Goal: Information Seeking & Learning: Check status

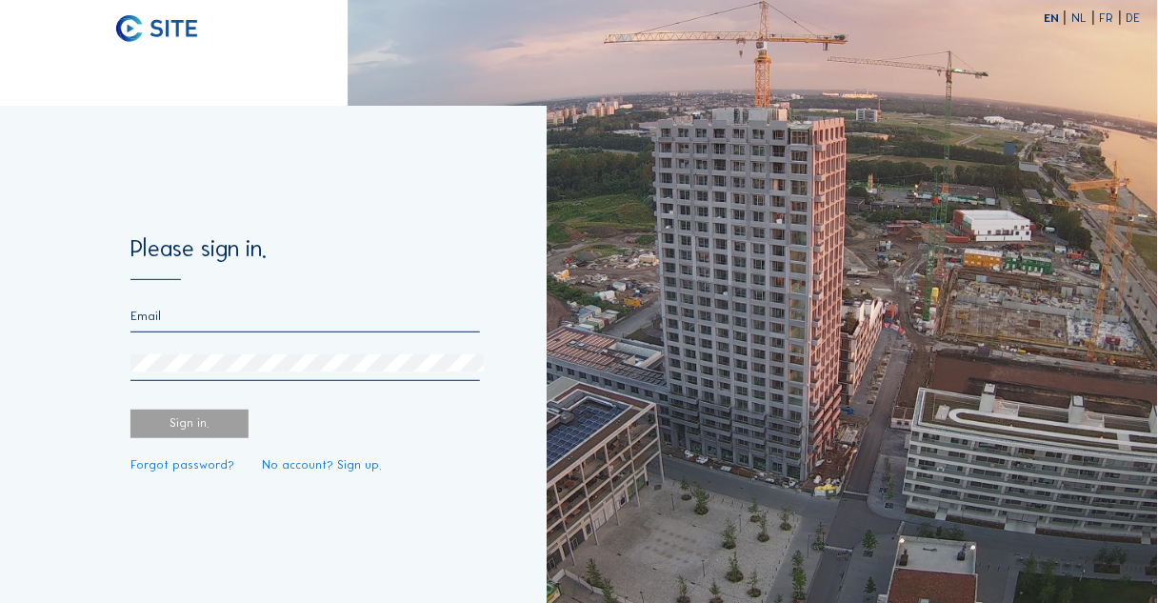
type input "[EMAIL_ADDRESS][DOMAIN_NAME]"
click at [187, 424] on div "Sign in." at bounding box center [189, 424] width 118 height 29
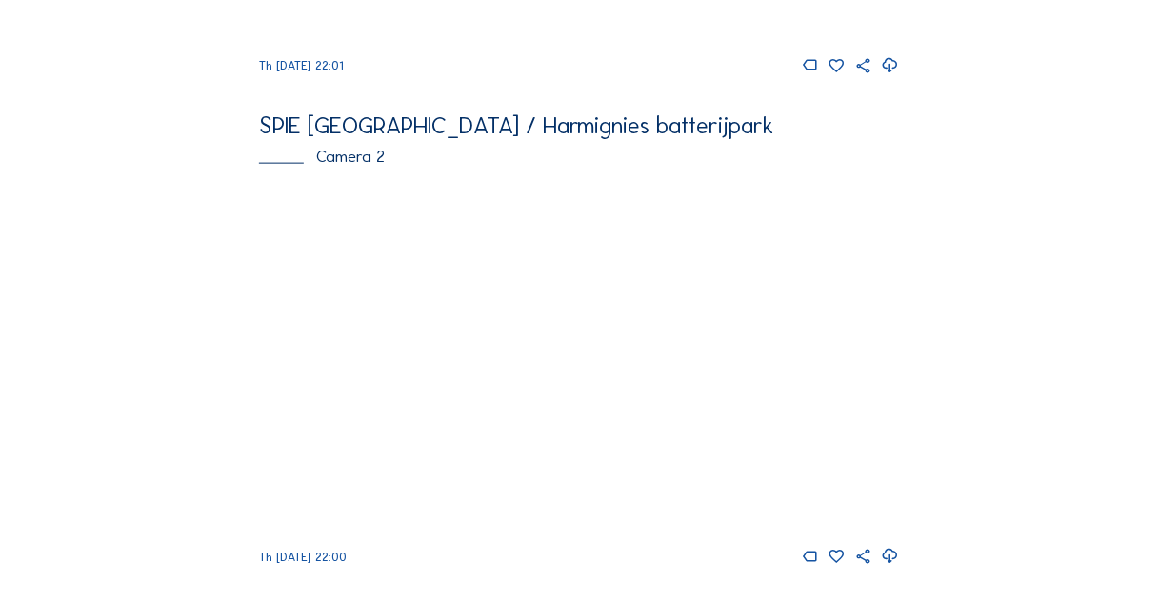
scroll to position [533, 0]
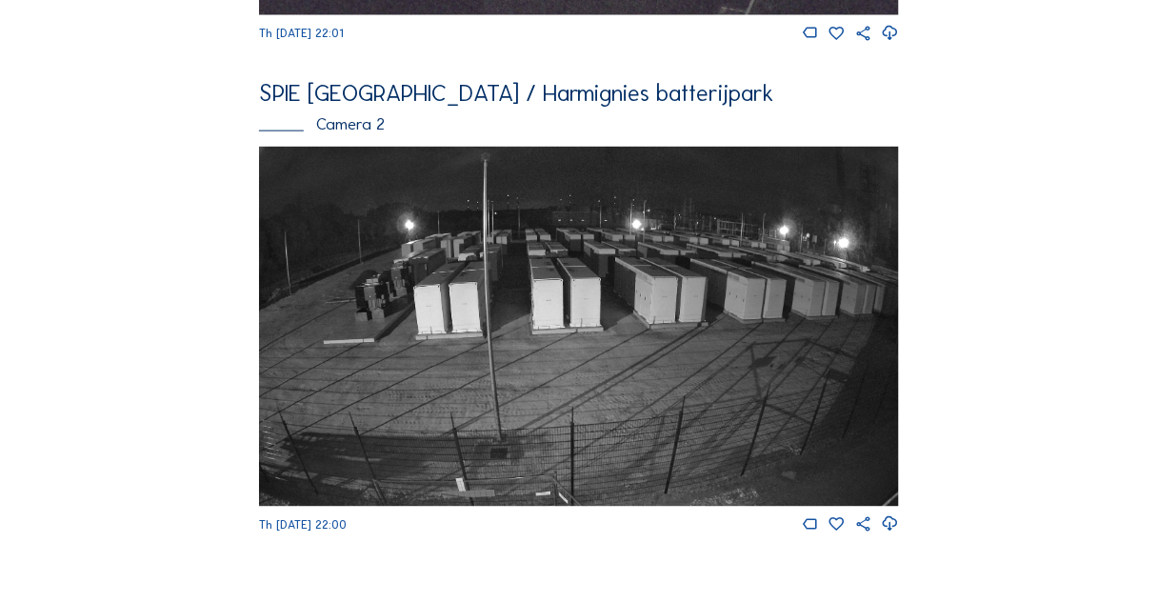
click at [571, 374] on img at bounding box center [579, 327] width 640 height 360
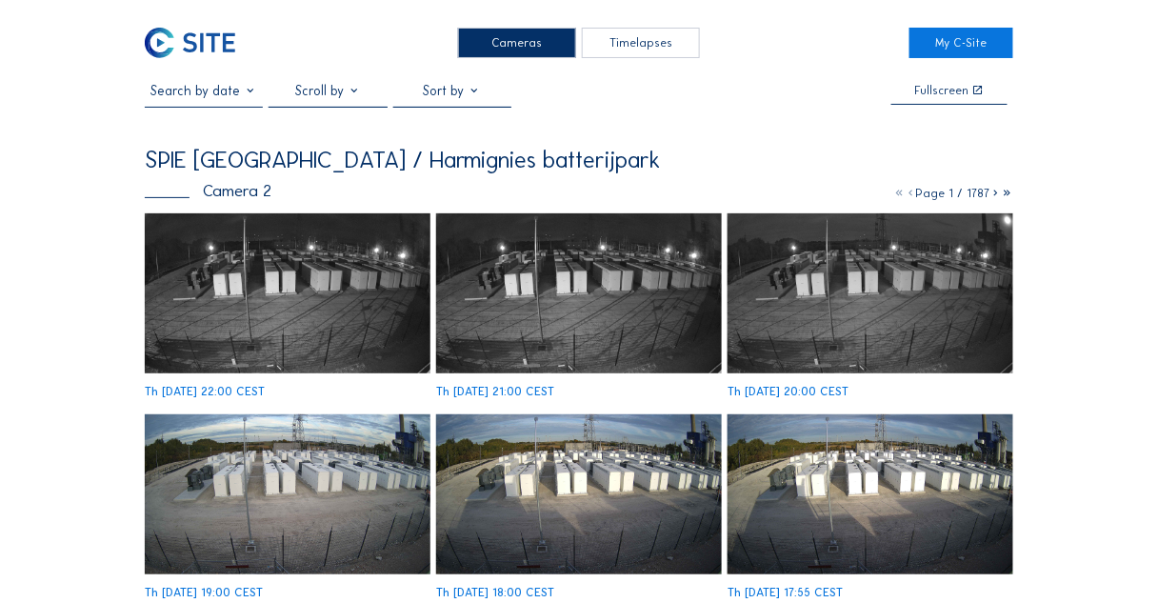
click at [333, 88] on div at bounding box center [328, 95] width 118 height 24
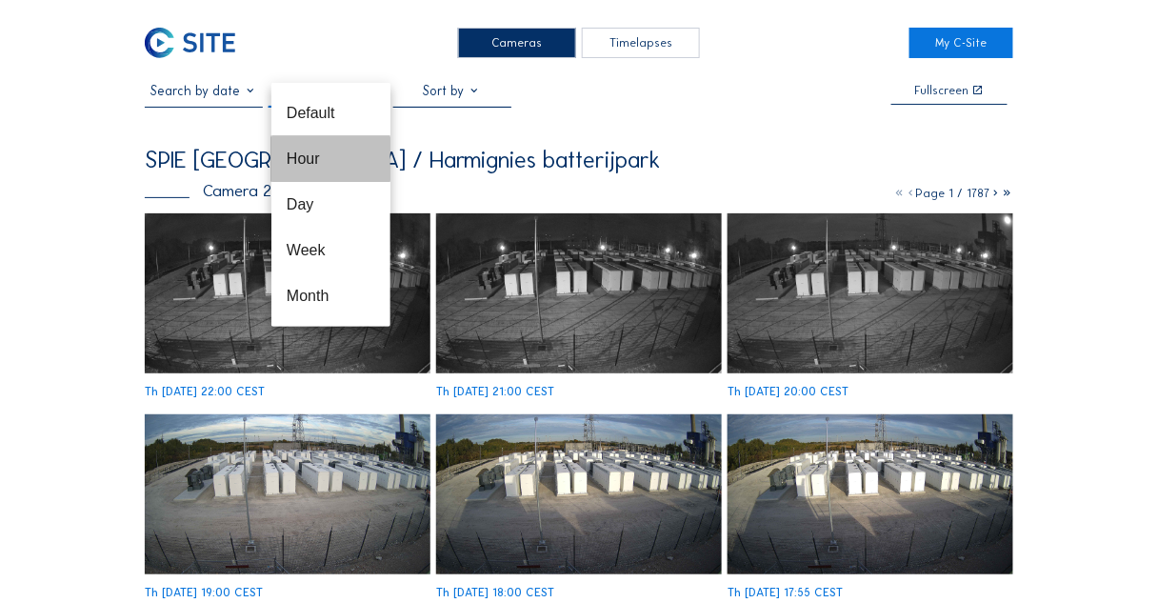
click at [318, 157] on div "Hour" at bounding box center [331, 159] width 89 height 18
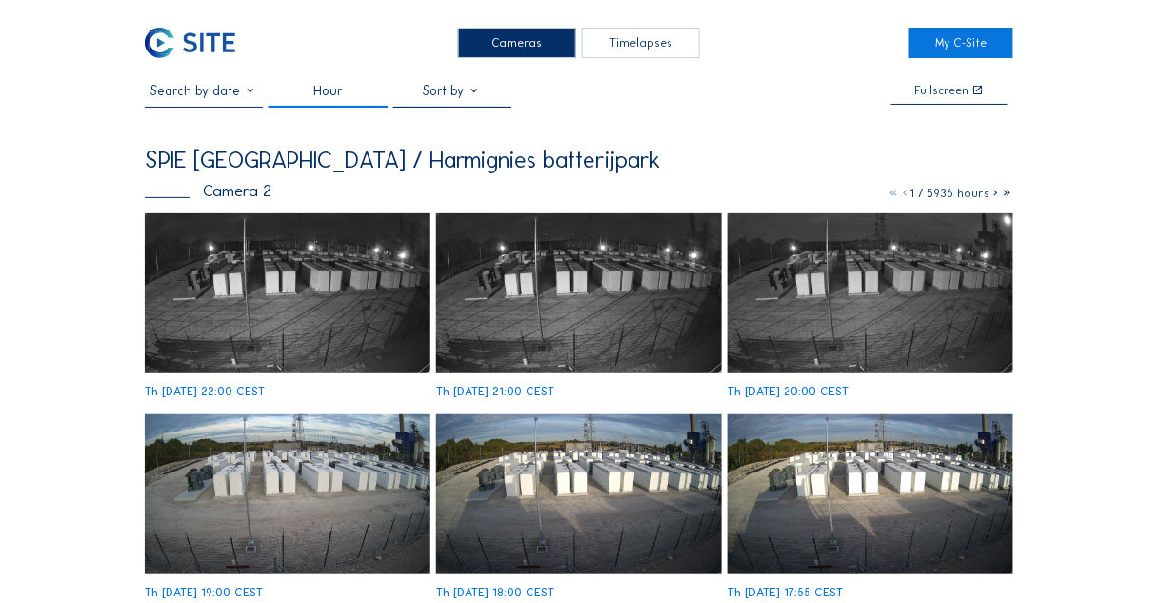
click at [995, 194] on icon at bounding box center [996, 193] width 11 height 14
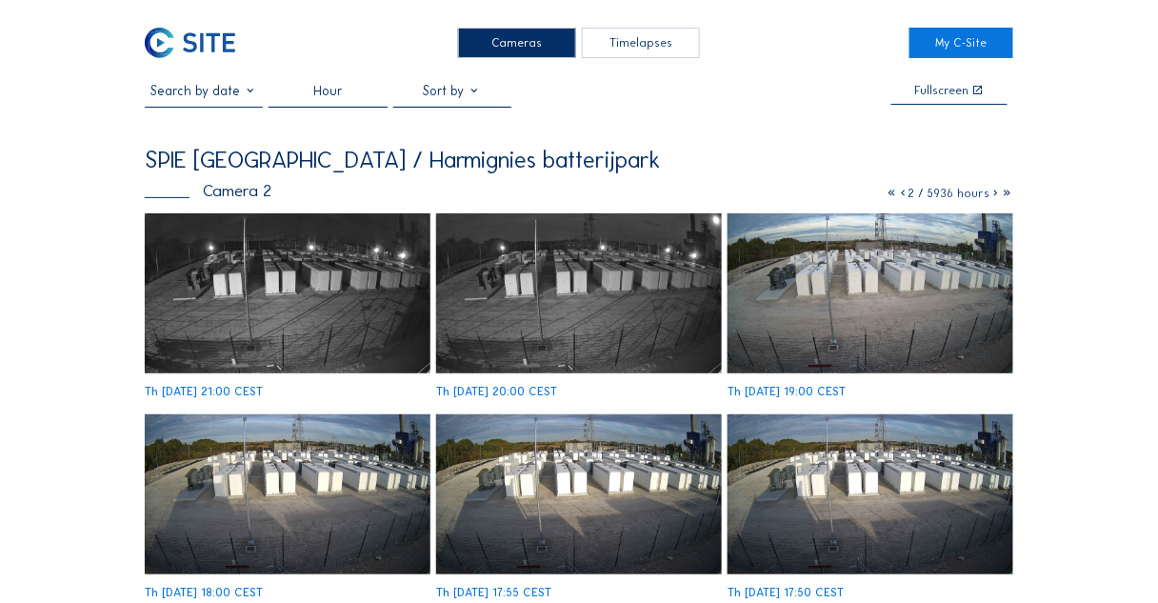
click at [995, 194] on icon at bounding box center [996, 193] width 11 height 14
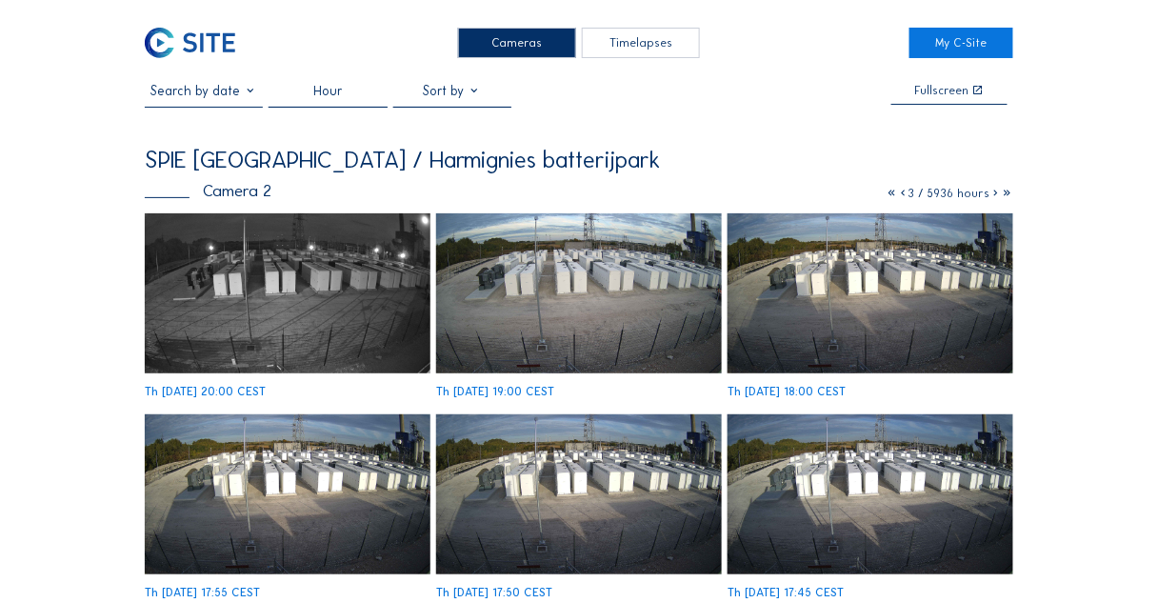
click at [995, 194] on icon at bounding box center [996, 193] width 11 height 14
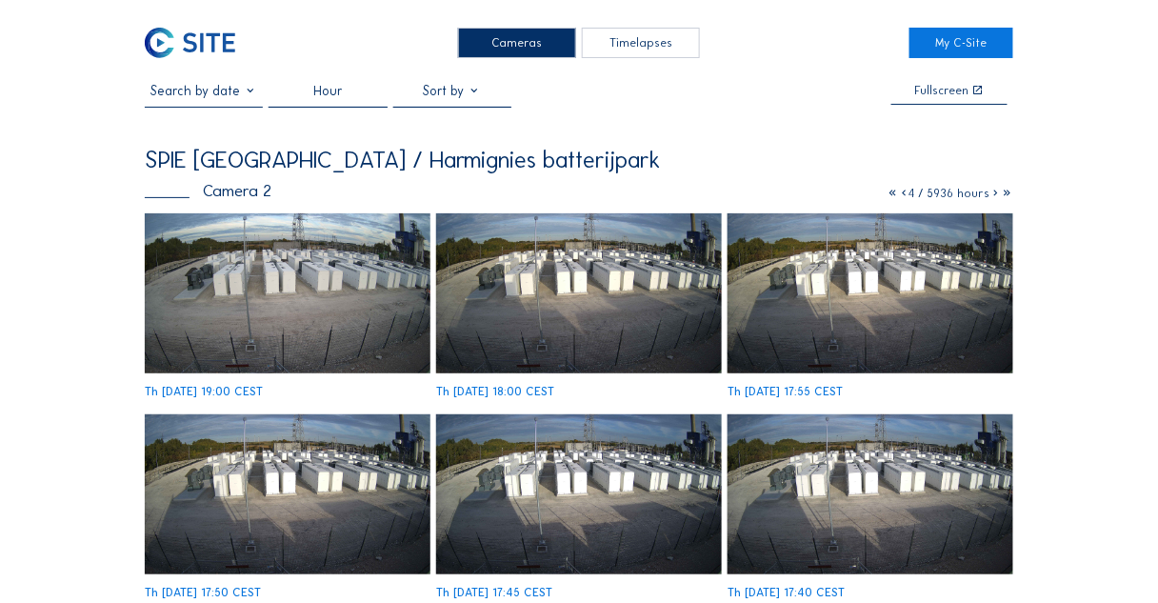
click at [995, 194] on icon at bounding box center [996, 193] width 11 height 14
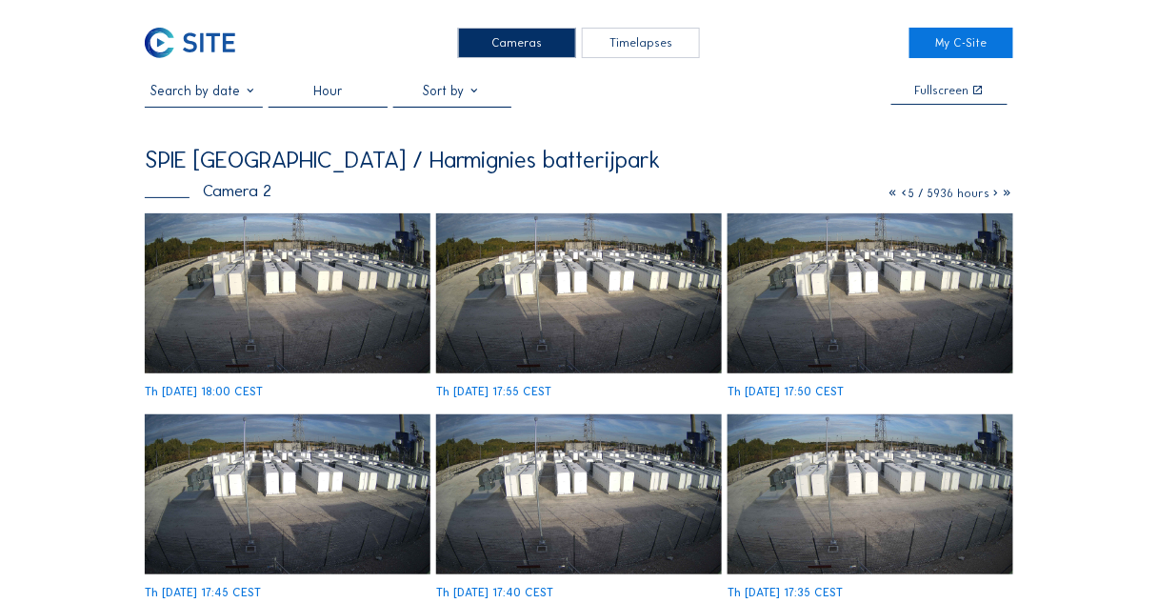
click at [995, 194] on icon at bounding box center [996, 193] width 11 height 14
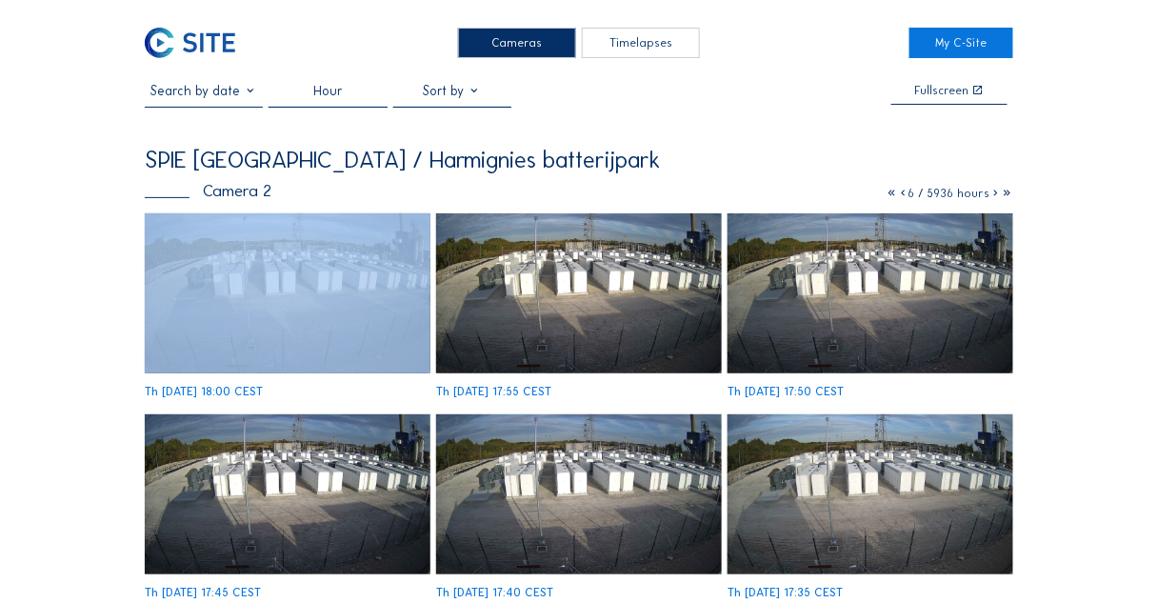
click at [995, 194] on icon at bounding box center [996, 193] width 11 height 14
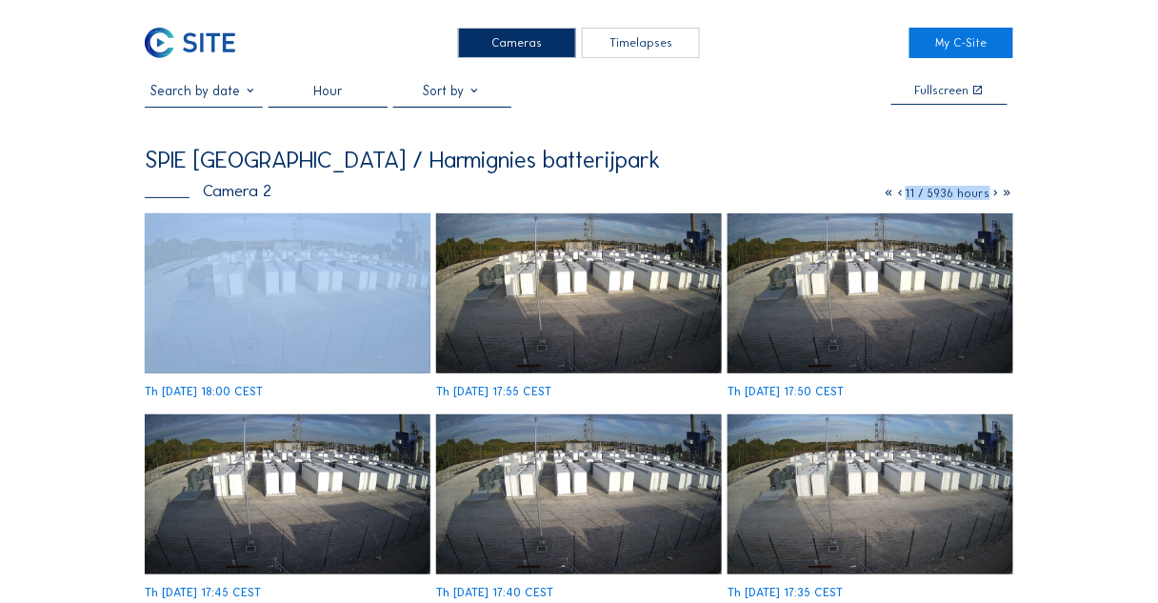
click at [995, 194] on icon at bounding box center [996, 193] width 11 height 14
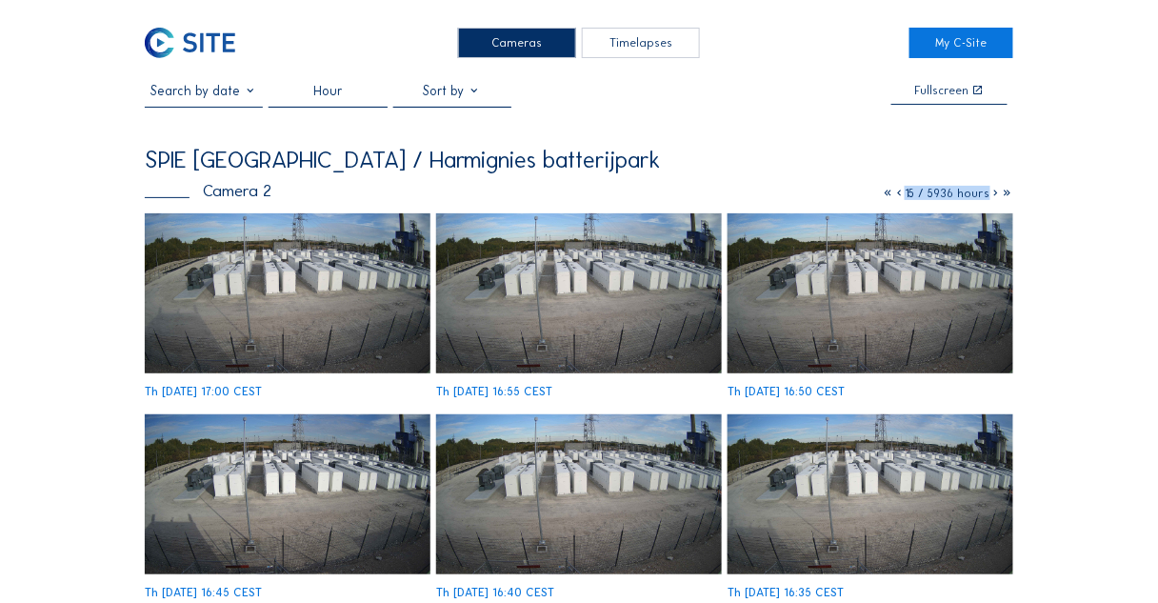
click at [323, 90] on div "Hour" at bounding box center [328, 98] width 30 height 30
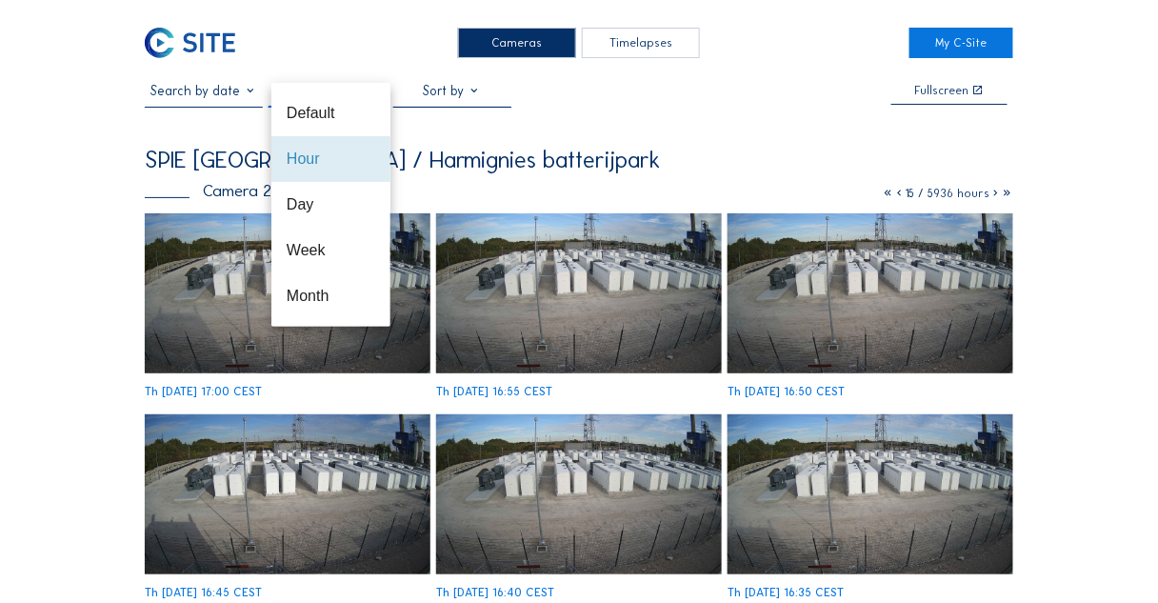
click at [311, 160] on div "Hour" at bounding box center [331, 159] width 89 height 18
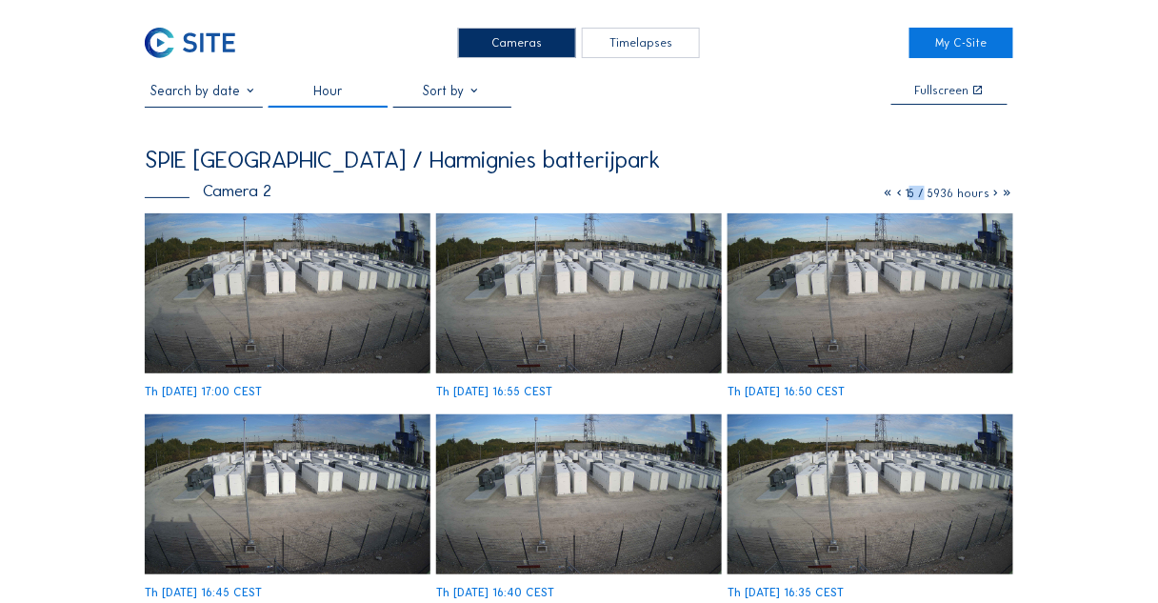
drag, startPoint x: 908, startPoint y: 194, endPoint x: 920, endPoint y: 195, distance: 12.4
click at [920, 195] on span "15 / 5936 hours" at bounding box center [948, 193] width 86 height 14
click at [993, 196] on icon at bounding box center [996, 193] width 11 height 14
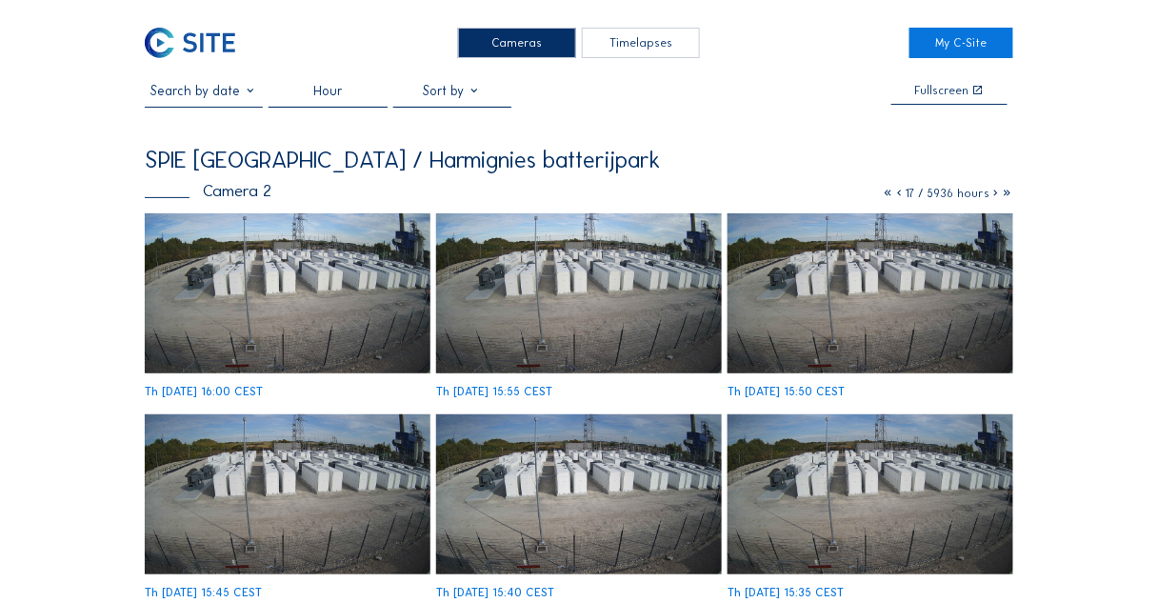
click at [229, 86] on input "text" at bounding box center [204, 91] width 118 height 16
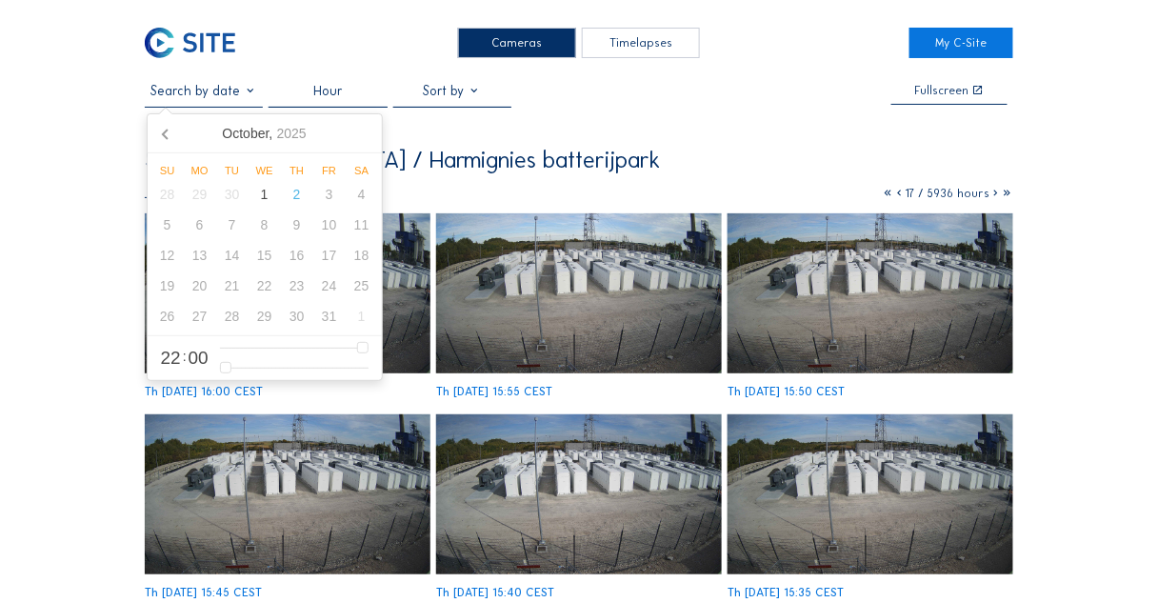
click at [194, 358] on span "00" at bounding box center [199, 358] width 20 height 18
type input "9"
type input "[DATE] 09:00"
type input "9"
click at [278, 351] on input "range" at bounding box center [294, 348] width 149 height 16
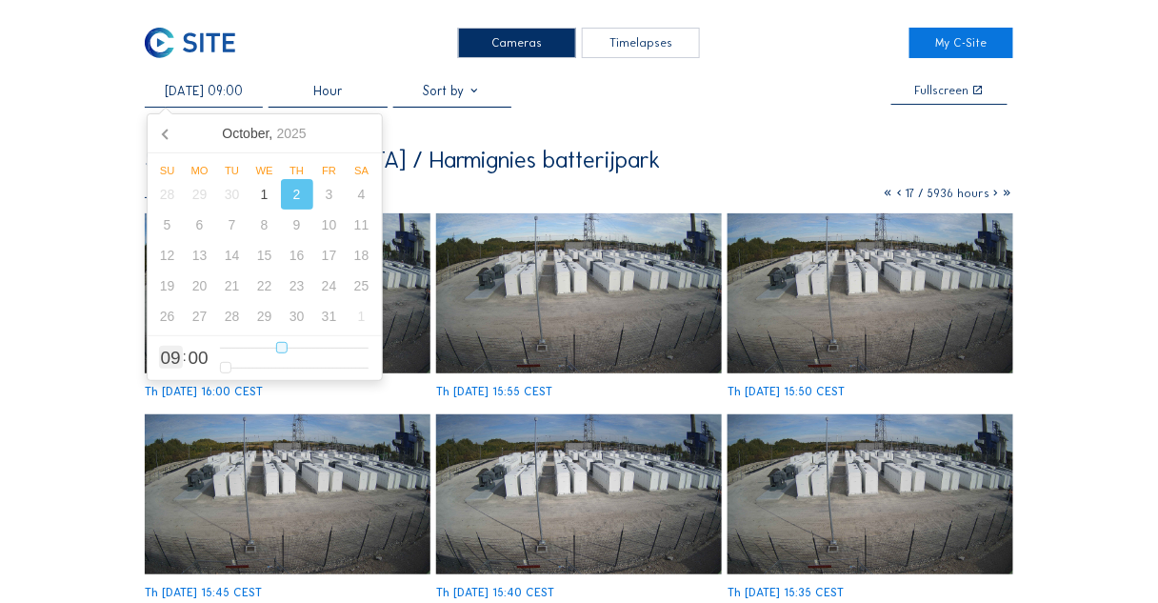
type input "[DATE] 06:00"
type input "6"
click at [260, 351] on input "range" at bounding box center [294, 348] width 149 height 16
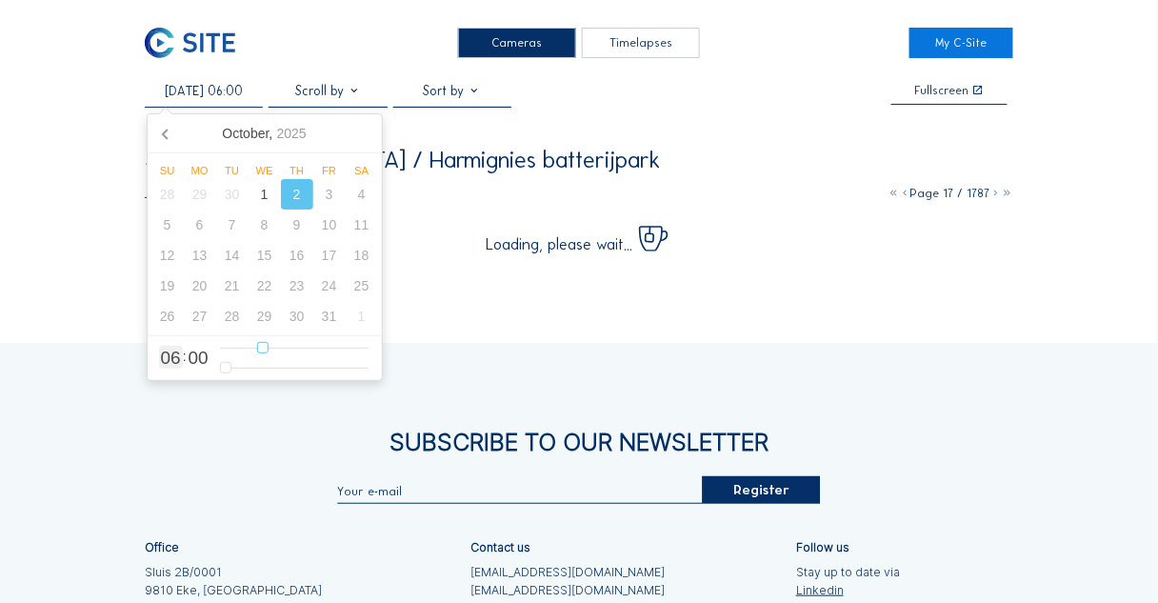
type input "[DATE] 07:00"
type input "7"
click at [269, 350] on input "range" at bounding box center [294, 348] width 149 height 16
type input "[DATE] 07:04"
type input "4"
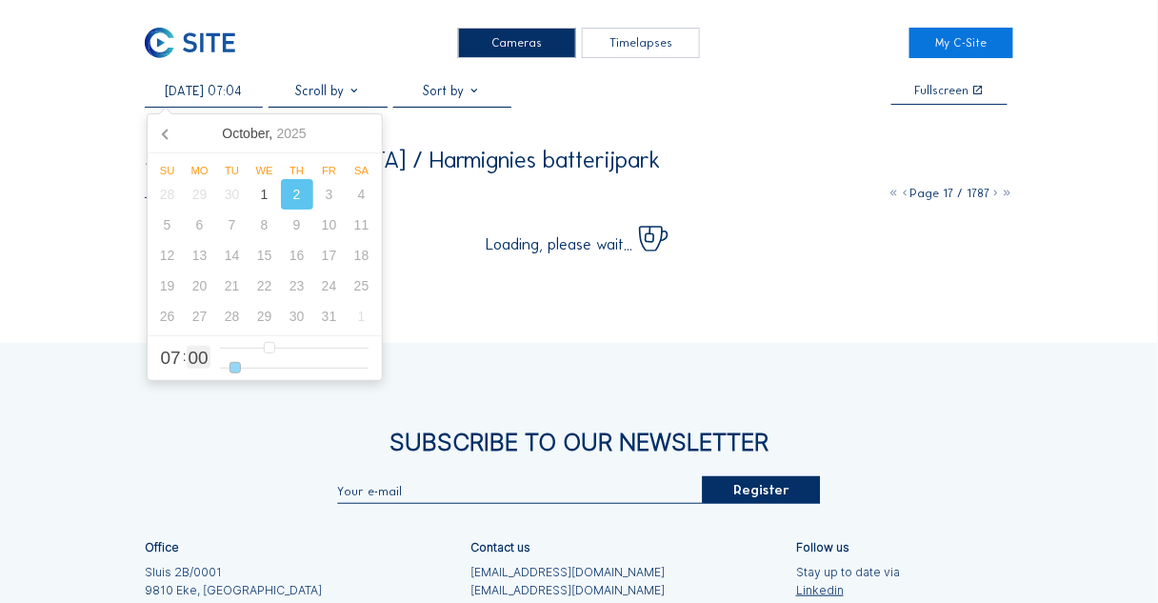
click at [233, 366] on input "range" at bounding box center [294, 368] width 149 height 16
type input "[DATE] 07:05"
type input "5"
type input "[DATE] 07:06"
type input "6"
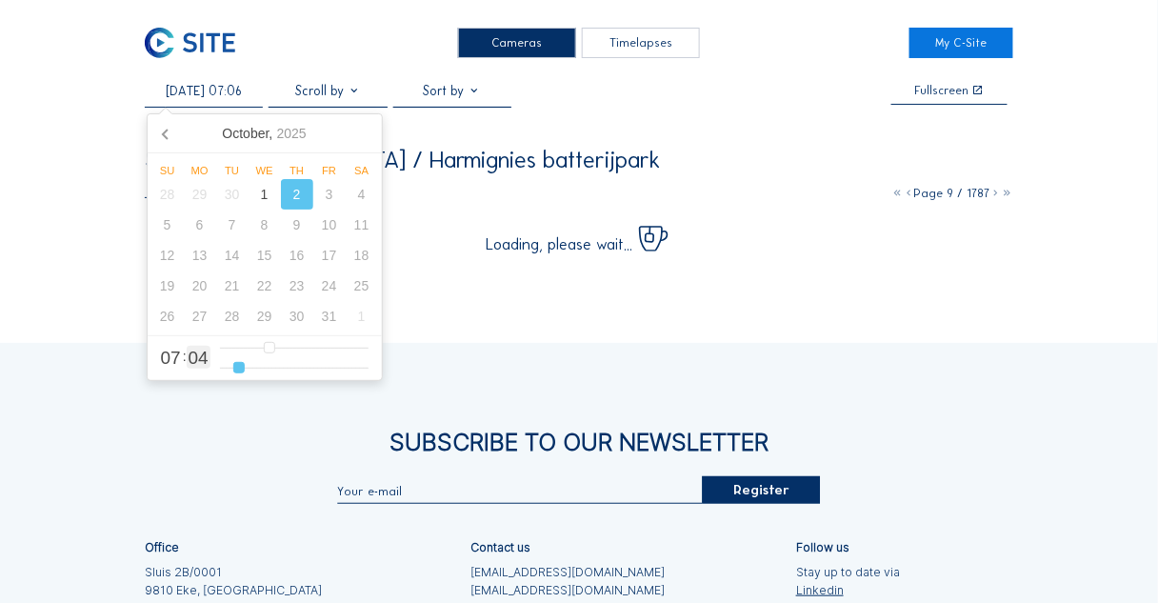
type input "[DATE] 07:07"
type input "7"
type input "[DATE] 07:08"
type input "8"
type input "[DATE] 07:10"
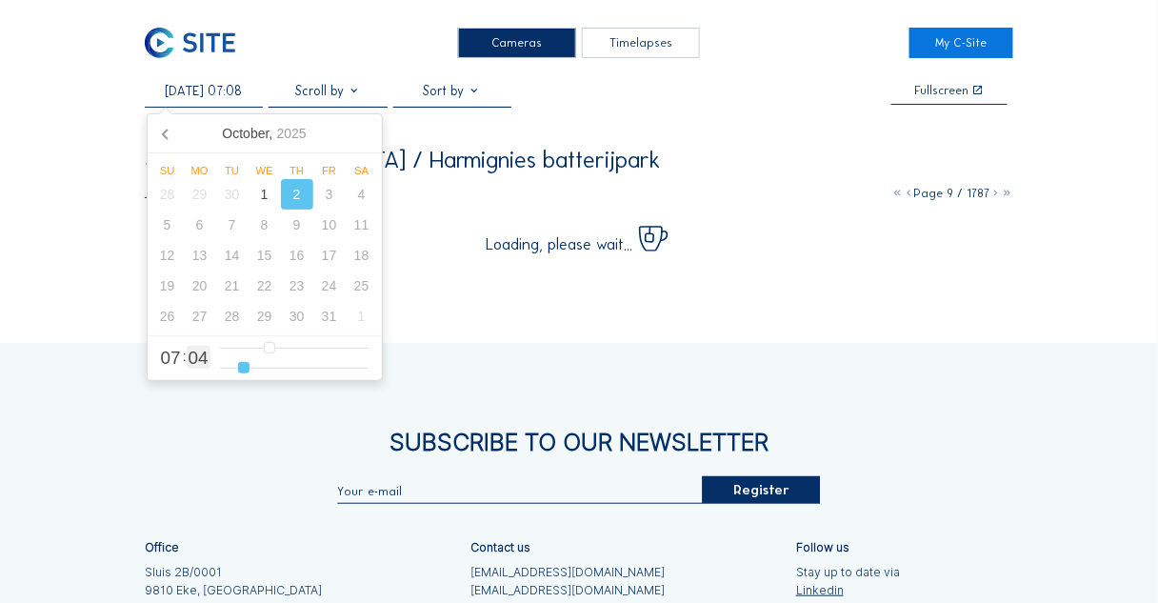
type input "10"
type input "[DATE] 07:11"
type input "11"
type input "[DATE] 07:12"
type input "12"
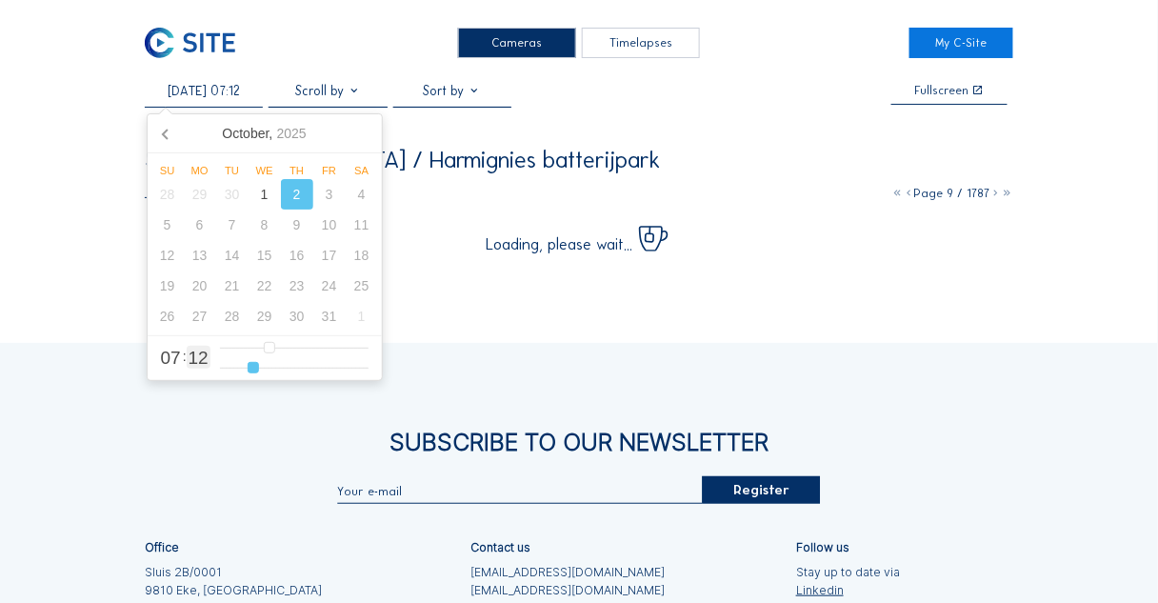
type input "[DATE] 07:13"
type input "13"
type input "[DATE] 07:14"
type input "14"
type input "[DATE] 07:15"
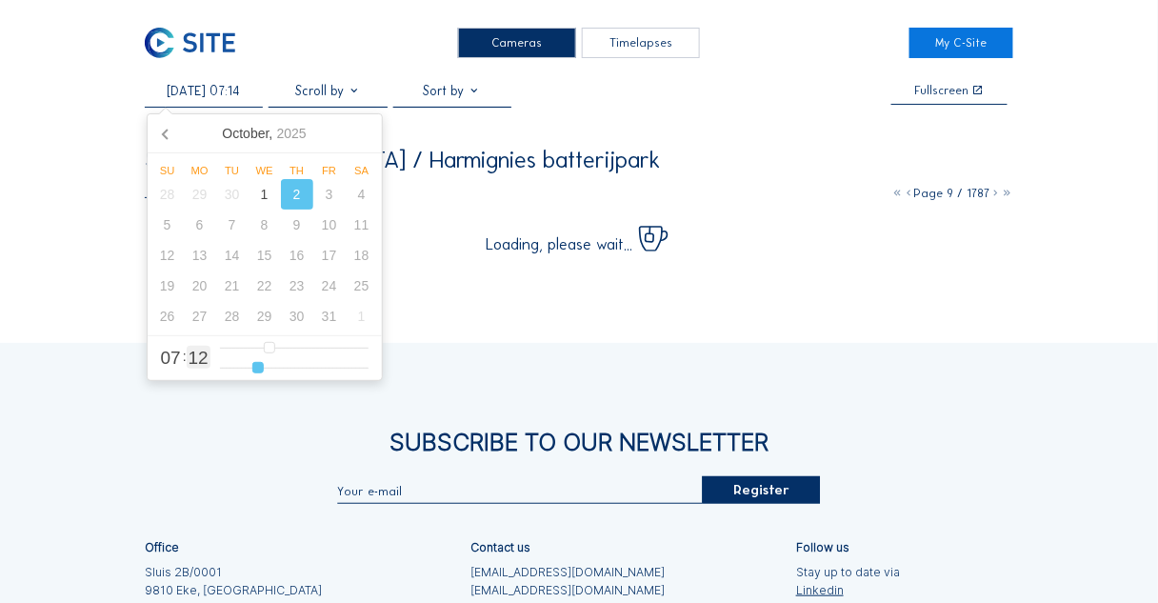
type input "15"
type input "[DATE] 07:16"
type input "16"
type input "[DATE] 07:17"
type input "17"
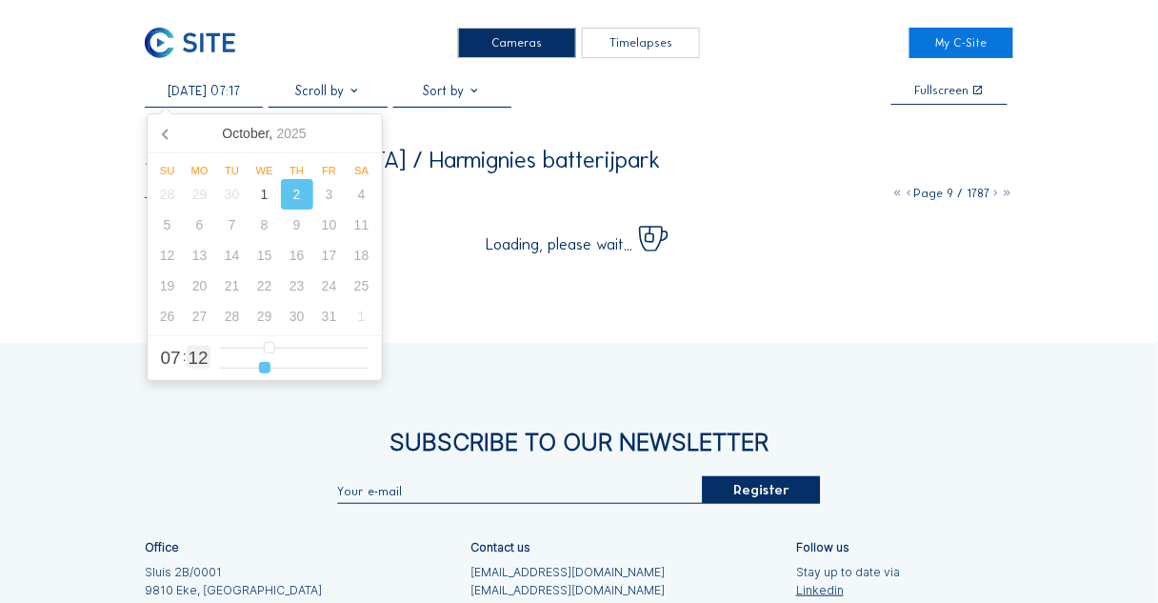
type input "[DATE] 07:18"
type input "18"
type input "[DATE] 07:19"
type input "19"
type input "[DATE] 07:20"
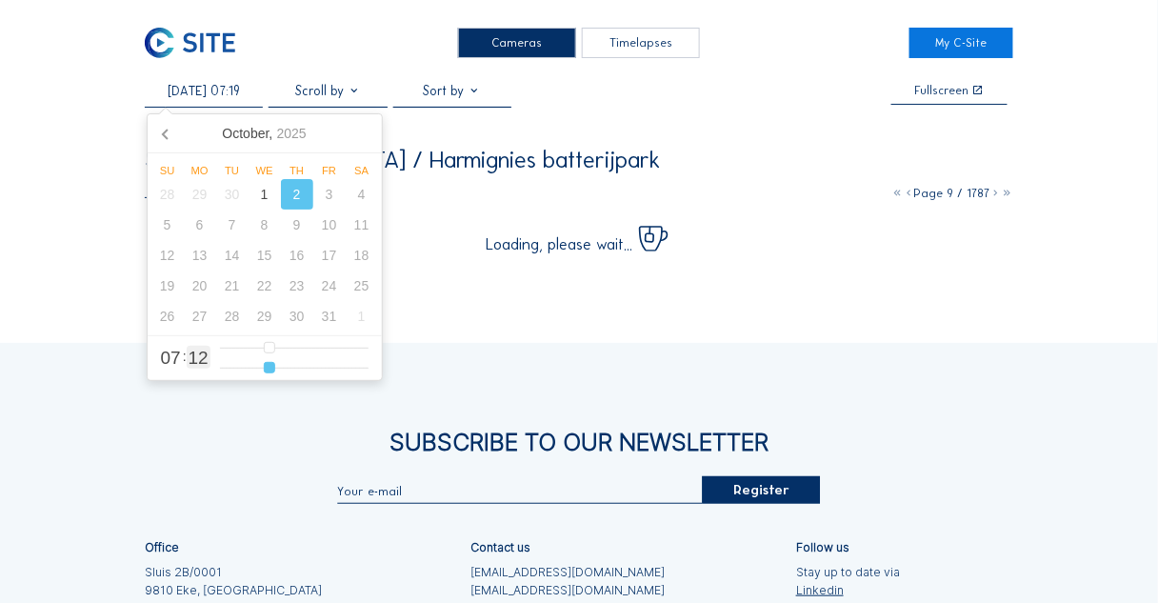
type input "20"
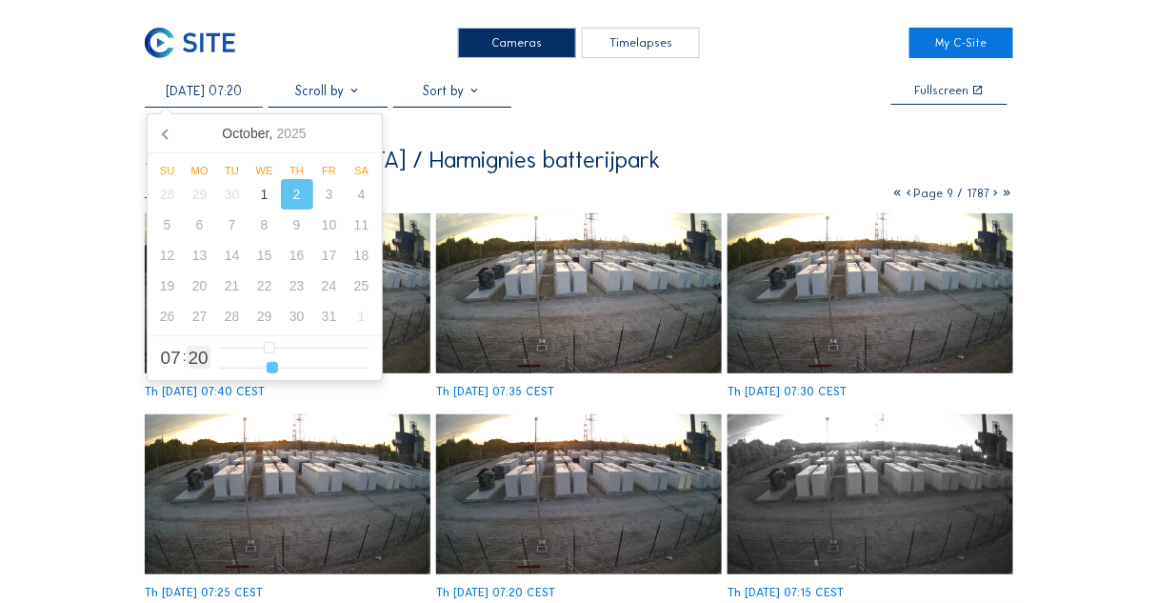
type input "[DATE] 07:21"
type input "21"
type input "[DATE] 07:23"
type input "23"
type input "[DATE] 07:25"
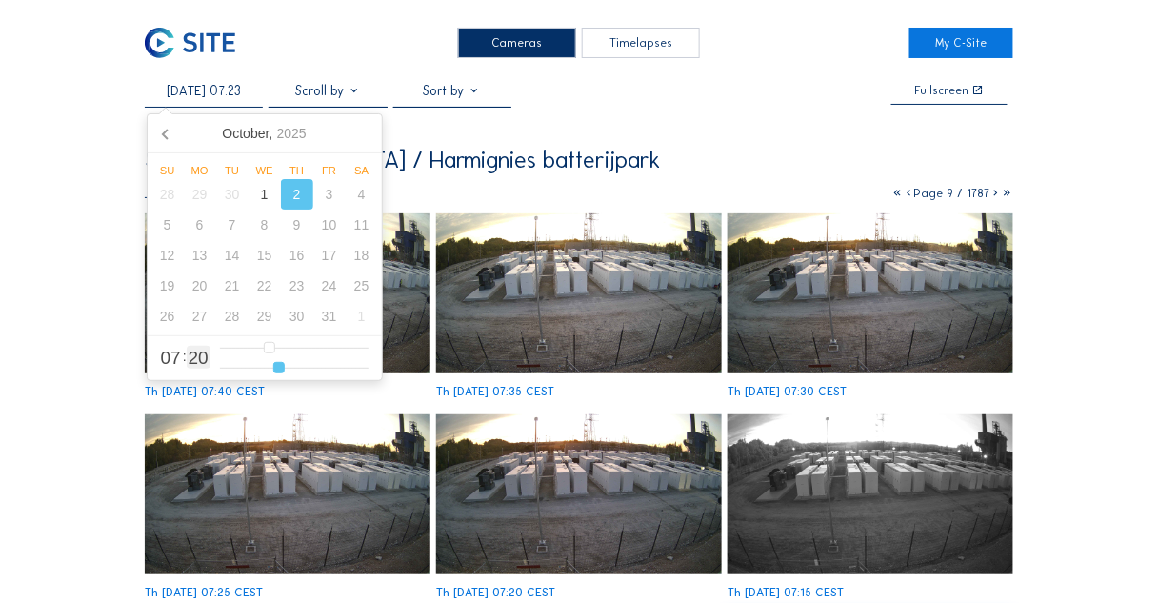
type input "25"
type input "[DATE] 07:26"
type input "26"
type input "[DATE] 07:28"
type input "28"
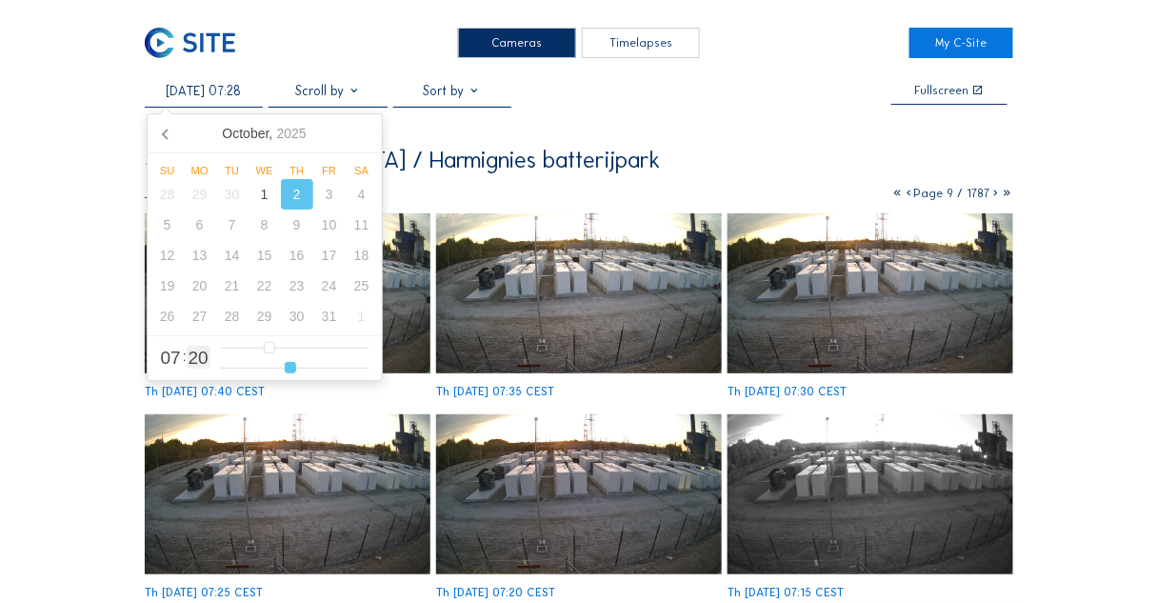
type input "[DATE] 07:29"
type input "29"
type input "[DATE] 07:31"
type input "31"
type input "[DATE] 07:32"
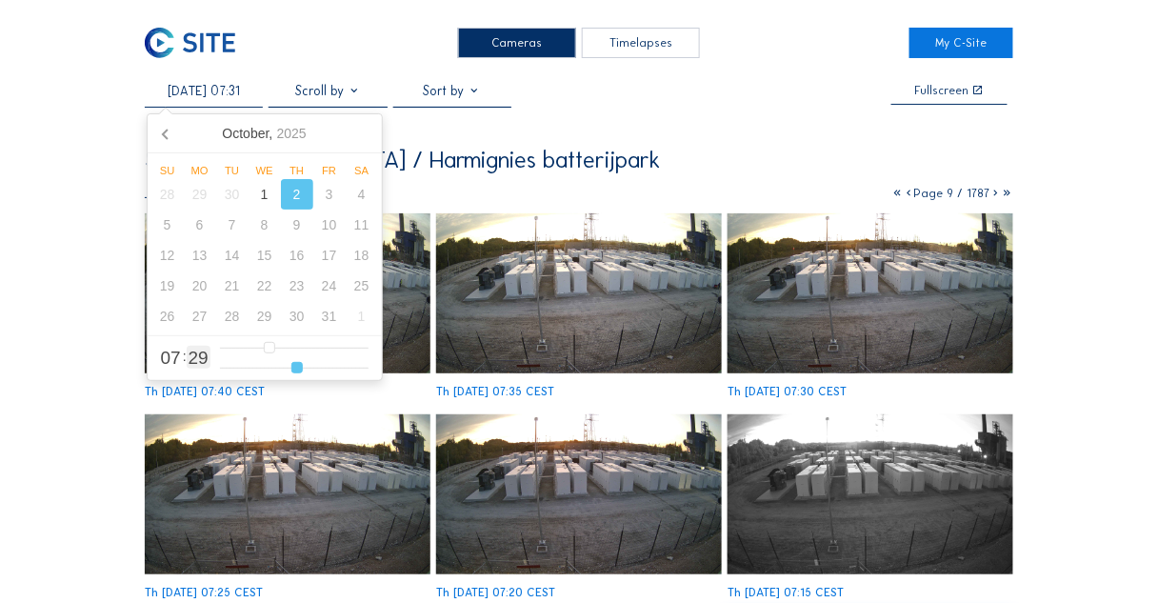
type input "32"
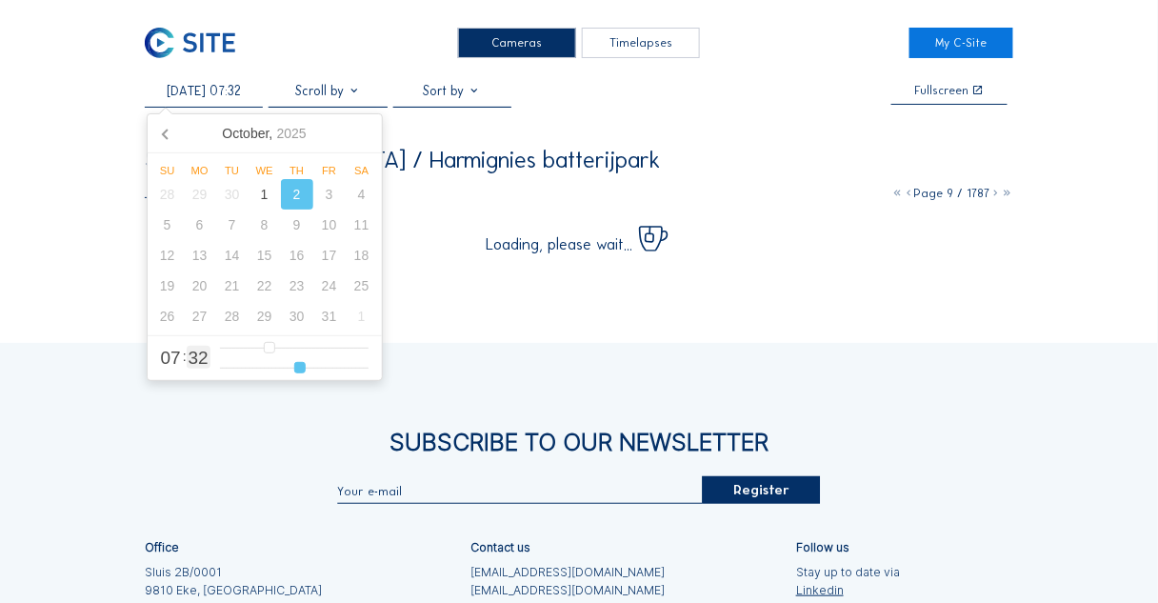
type input "[DATE] 07:33"
type input "33"
type input "[DATE] 07:34"
type input "34"
type input "[DATE] 07:35"
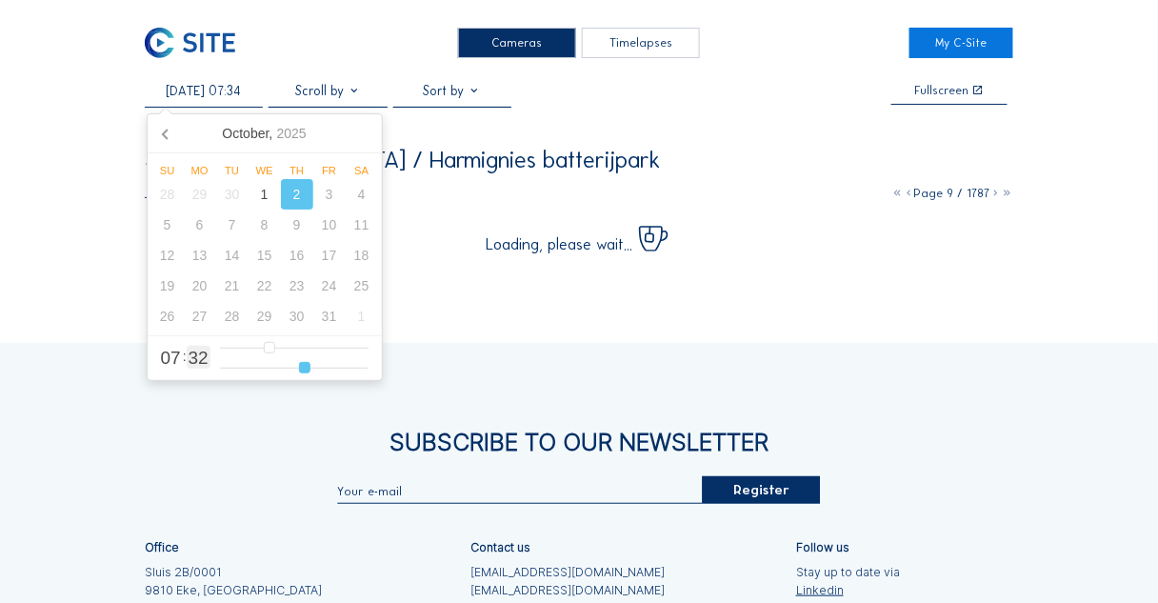
type input "35"
type input "[DATE] 07:36"
type input "36"
type input "[DATE] 07:37"
type input "37"
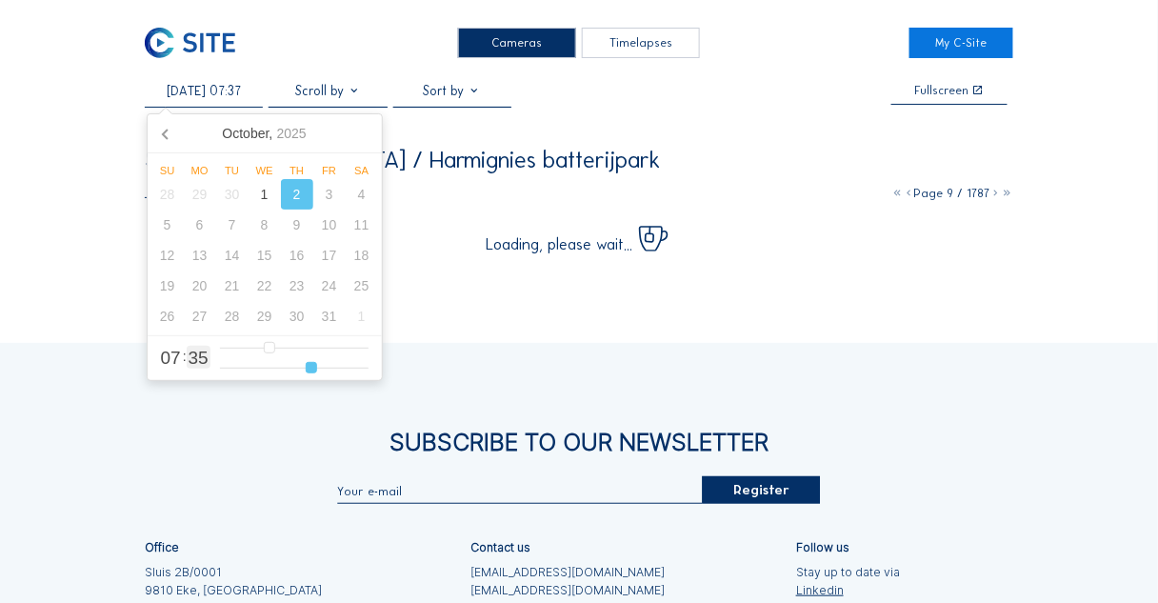
type input "[DATE] 07:38"
type input "38"
type input "[DATE] 07:39"
type input "39"
type input "[DATE] 07:40"
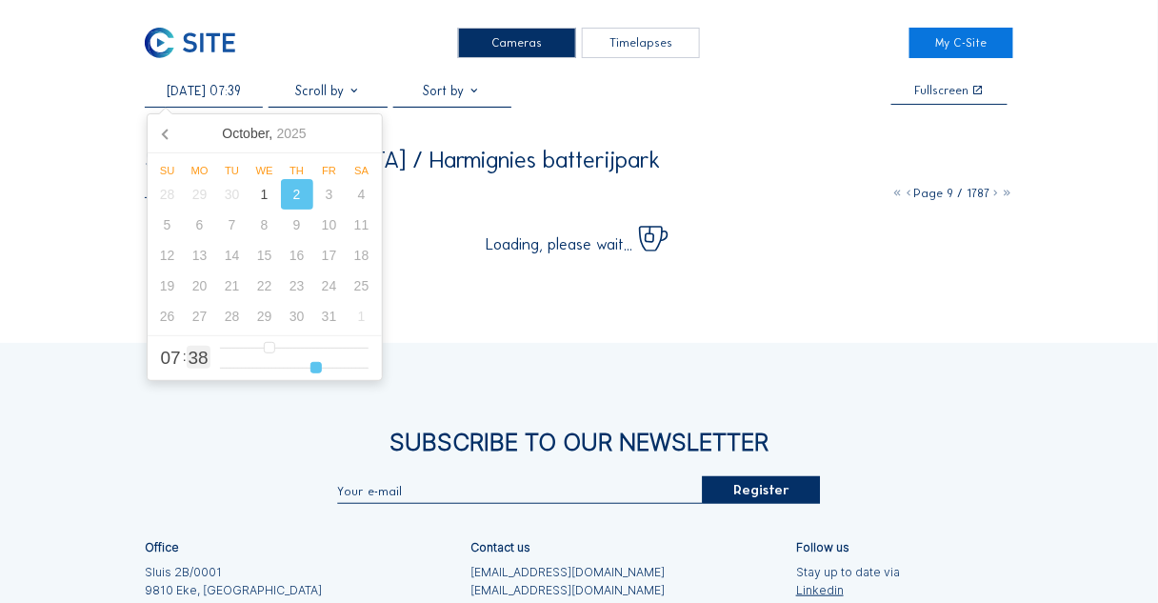
type input "40"
type input "[DATE] 07:41"
type input "41"
type input "[DATE] 07:43"
type input "43"
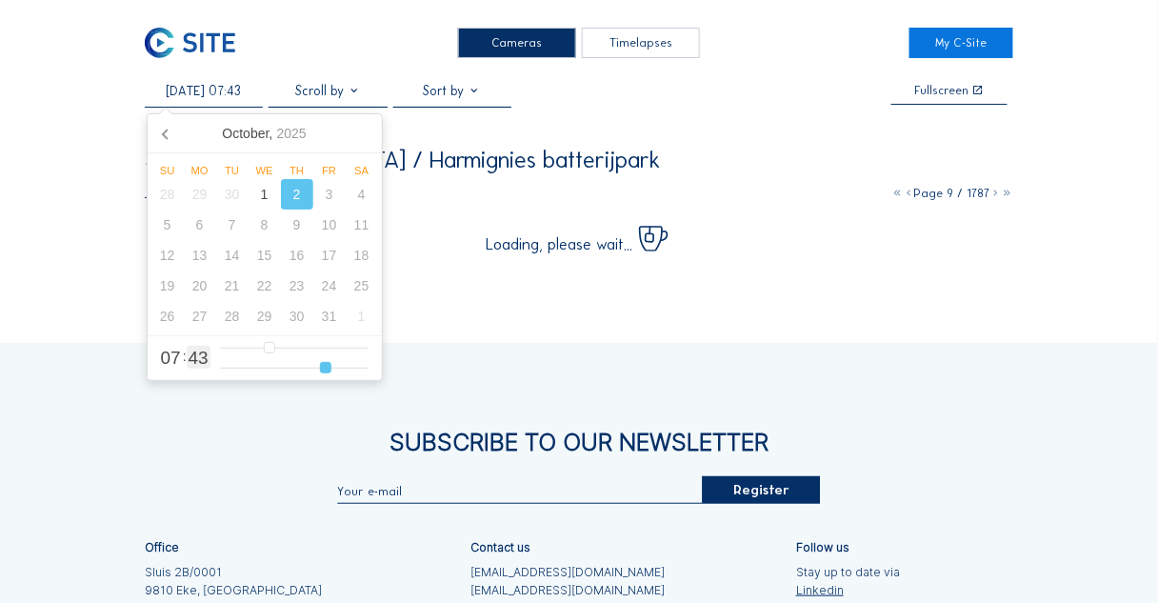
type input "[DATE] 07:44"
type input "44"
type input "[DATE] 07:45"
type input "45"
type input "[DATE] 07:48"
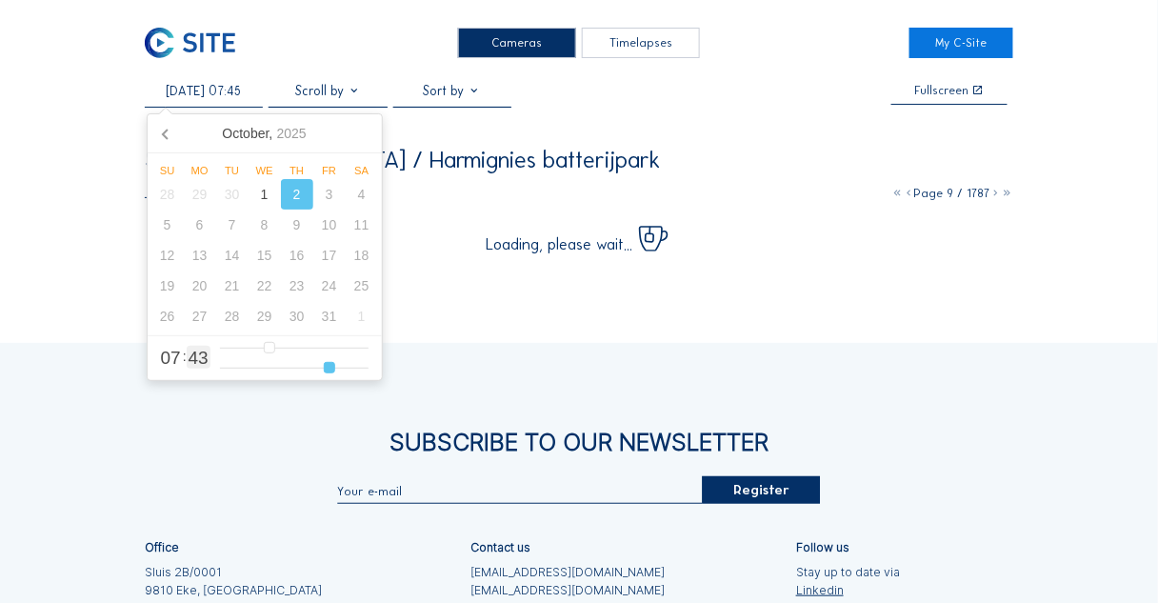
type input "48"
type input "[DATE] 07:50"
type input "50"
type input "[DATE] 07:51"
type input "51"
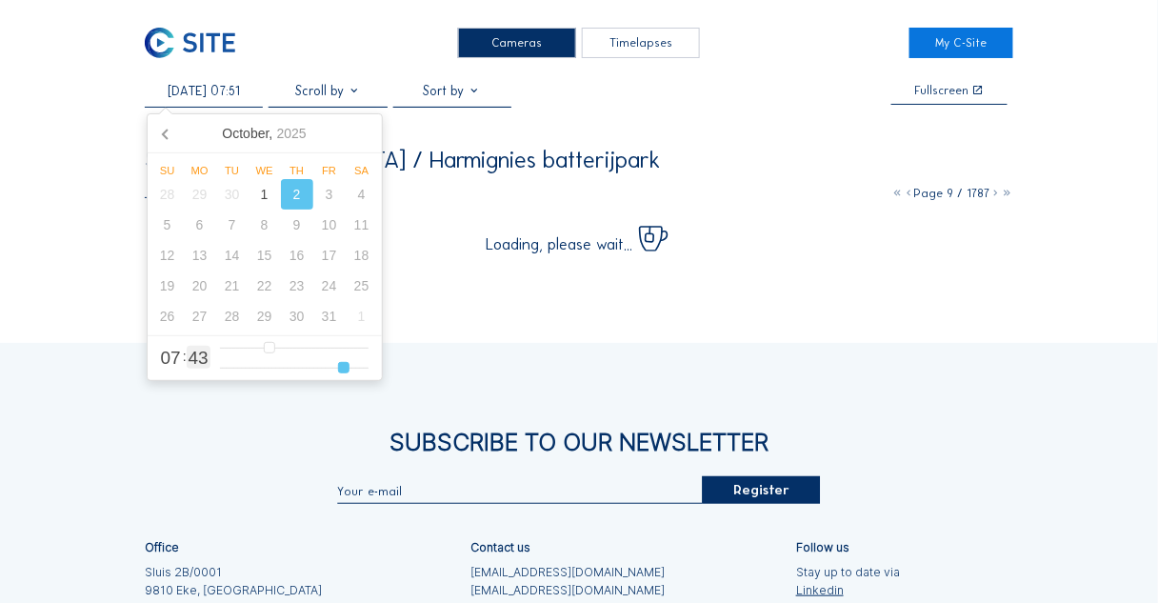
type input "[DATE] 07:53"
type input "53"
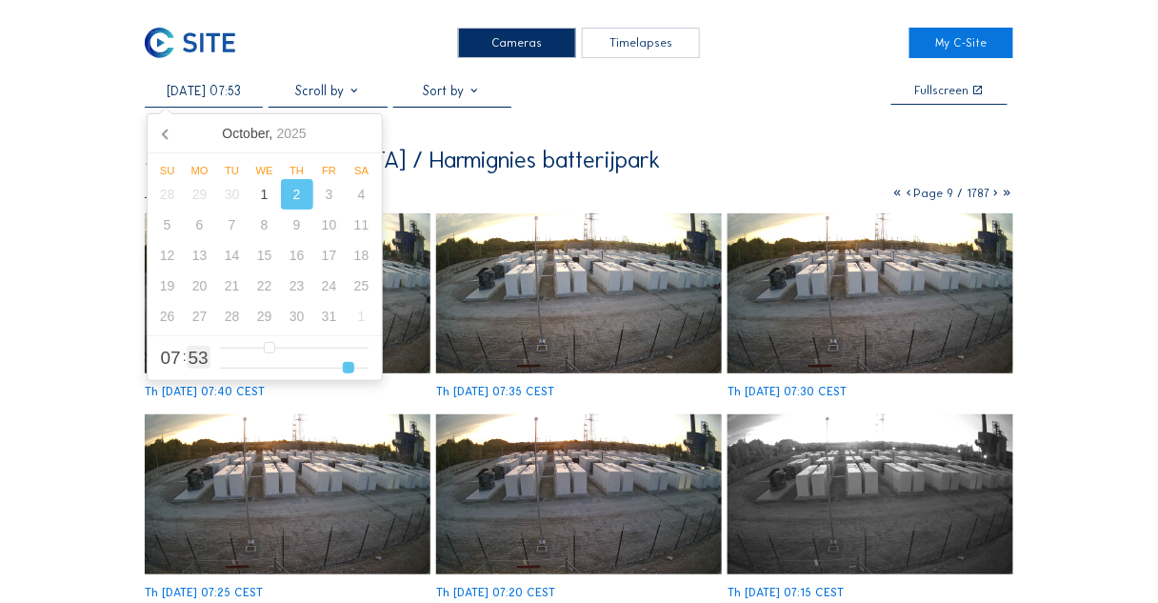
type input "[DATE] 07:55"
type input "55"
type input "[DATE] 07:56"
type input "56"
type input "[DATE] 07:57"
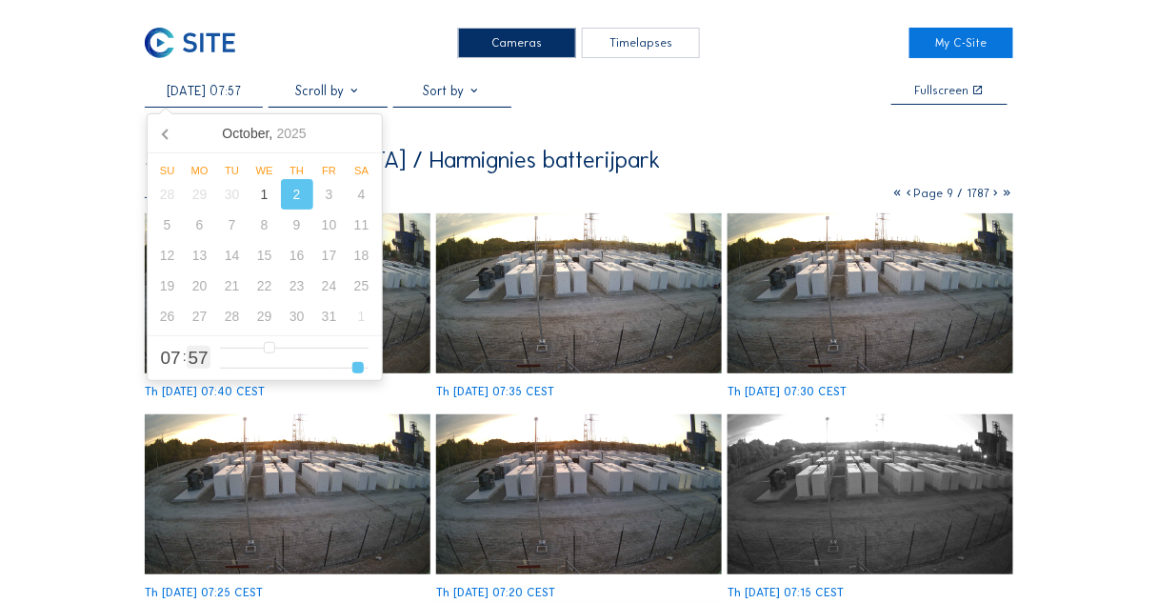
drag, startPoint x: 233, startPoint y: 366, endPoint x: 357, endPoint y: 370, distance: 123.9
type input "57"
click at [357, 370] on input "range" at bounding box center [294, 368] width 149 height 16
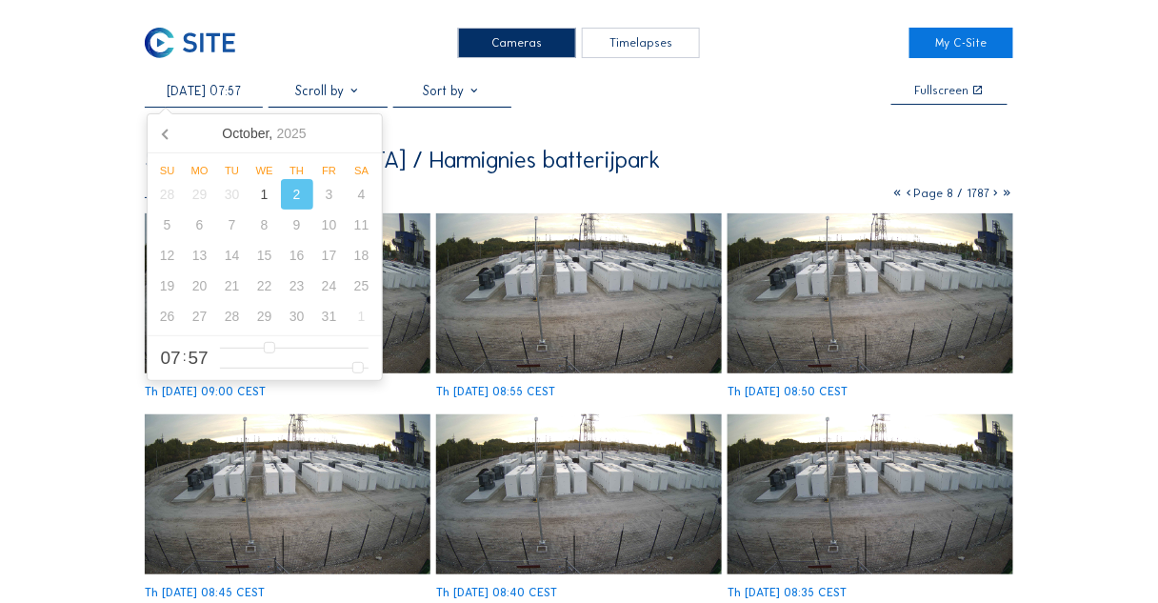
click at [993, 194] on icon at bounding box center [996, 193] width 11 height 14
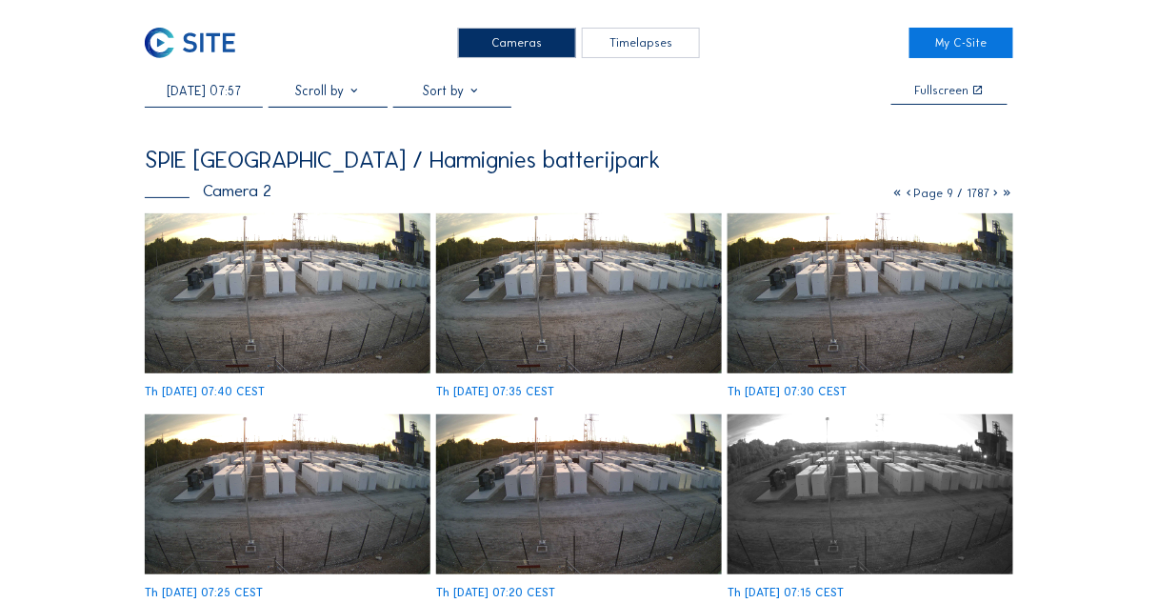
click at [240, 199] on div "Camera 2" at bounding box center [208, 191] width 127 height 16
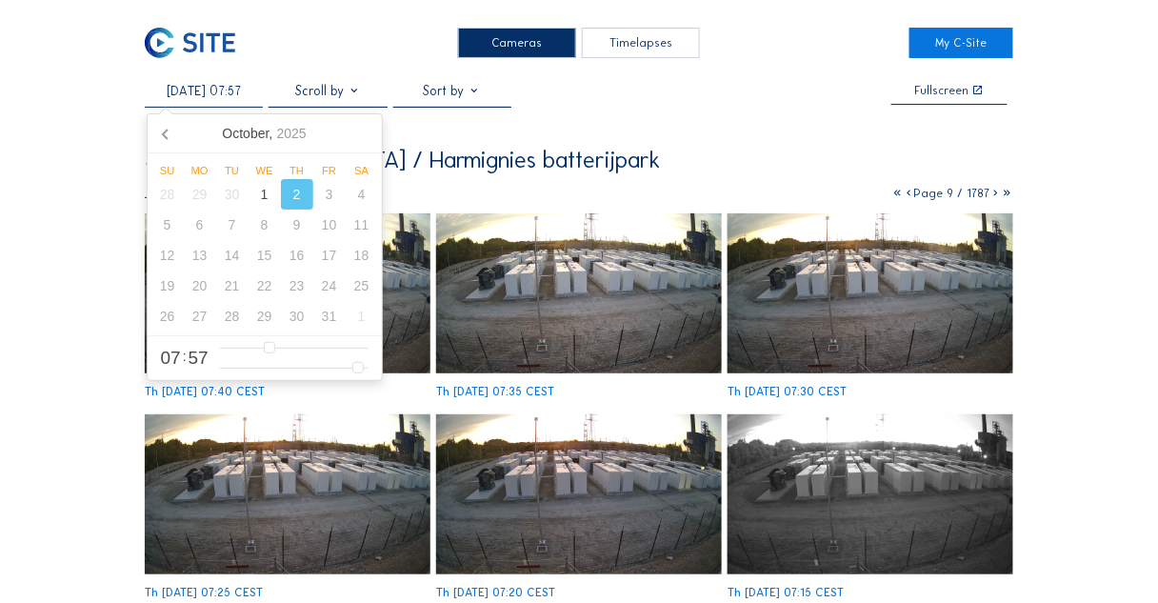
click at [206, 97] on input "[DATE] 07:57" at bounding box center [204, 91] width 118 height 16
click at [294, 193] on div "2" at bounding box center [297, 194] width 32 height 30
type input "6"
type input "0"
type input "[DATE] 05:00"
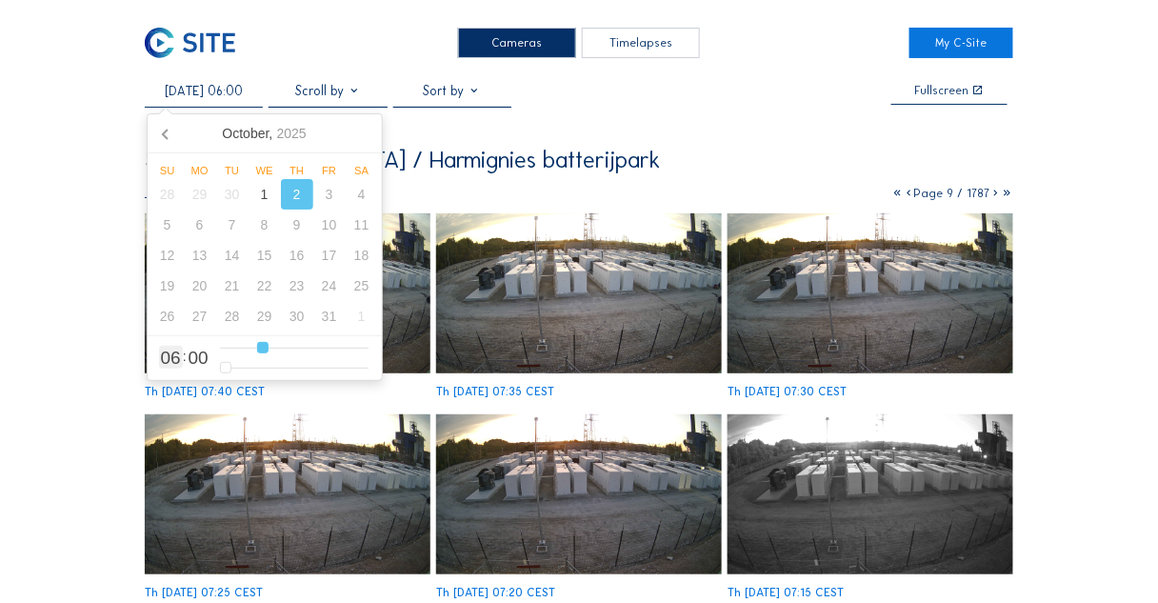
type input "5"
type input "[DATE] 04:00"
drag, startPoint x: 266, startPoint y: 350, endPoint x: 247, endPoint y: 348, distance: 19.1
type input "4"
click at [247, 348] on input "range" at bounding box center [294, 348] width 149 height 16
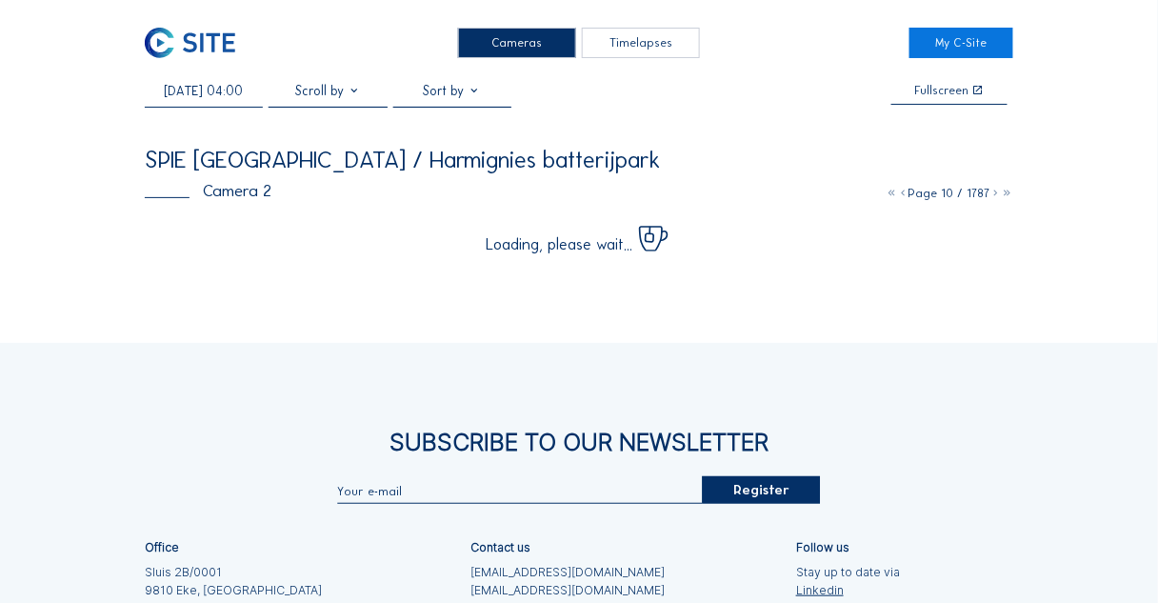
click at [327, 94] on div at bounding box center [328, 95] width 118 height 24
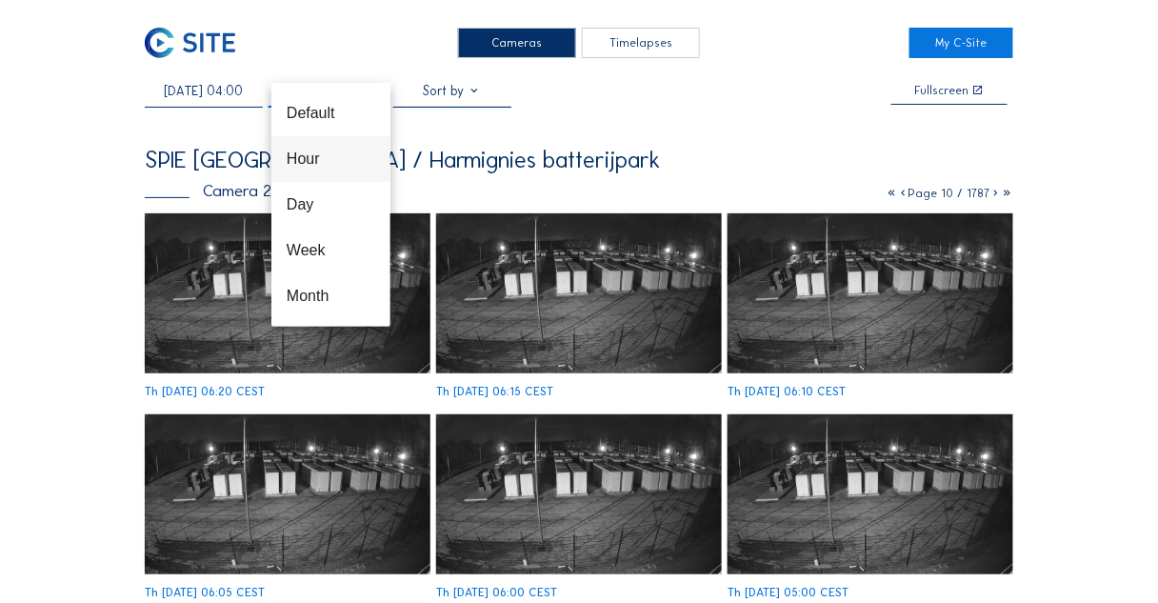
click at [318, 155] on div "Hour" at bounding box center [331, 159] width 89 height 18
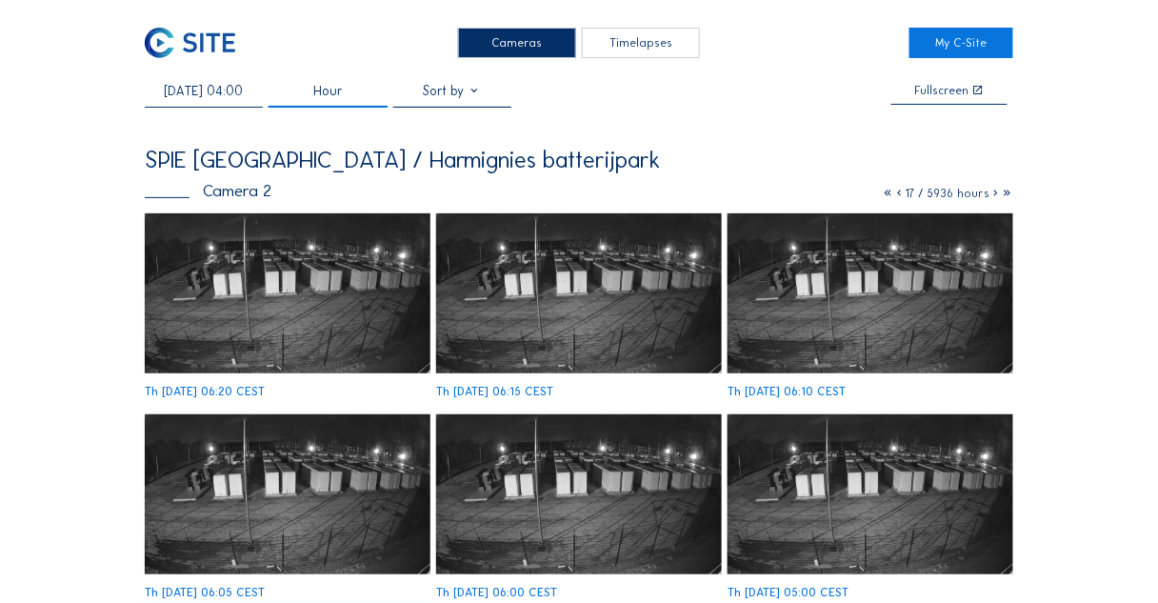
click at [517, 44] on div "Cameras" at bounding box center [517, 43] width 118 height 30
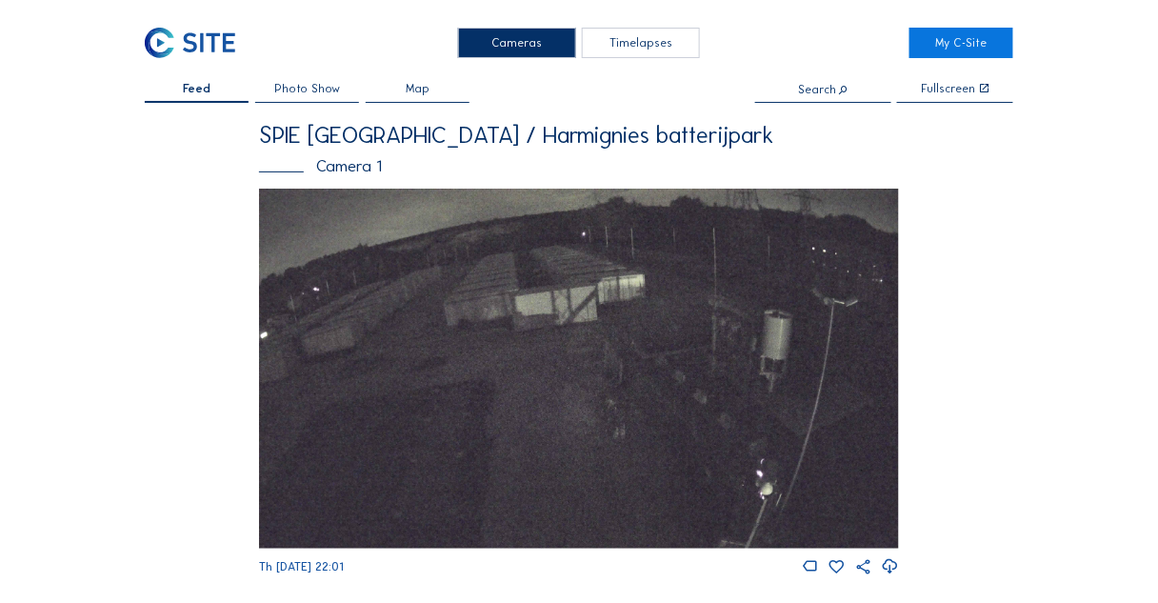
click at [411, 251] on img at bounding box center [579, 369] width 640 height 360
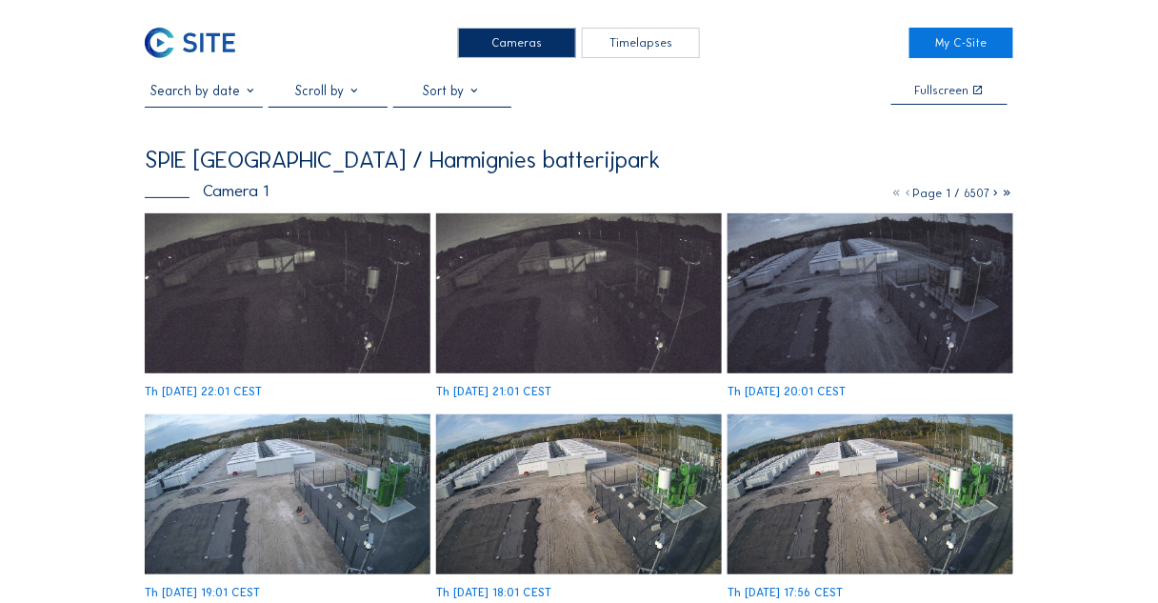
click at [288, 306] on img at bounding box center [288, 293] width 286 height 161
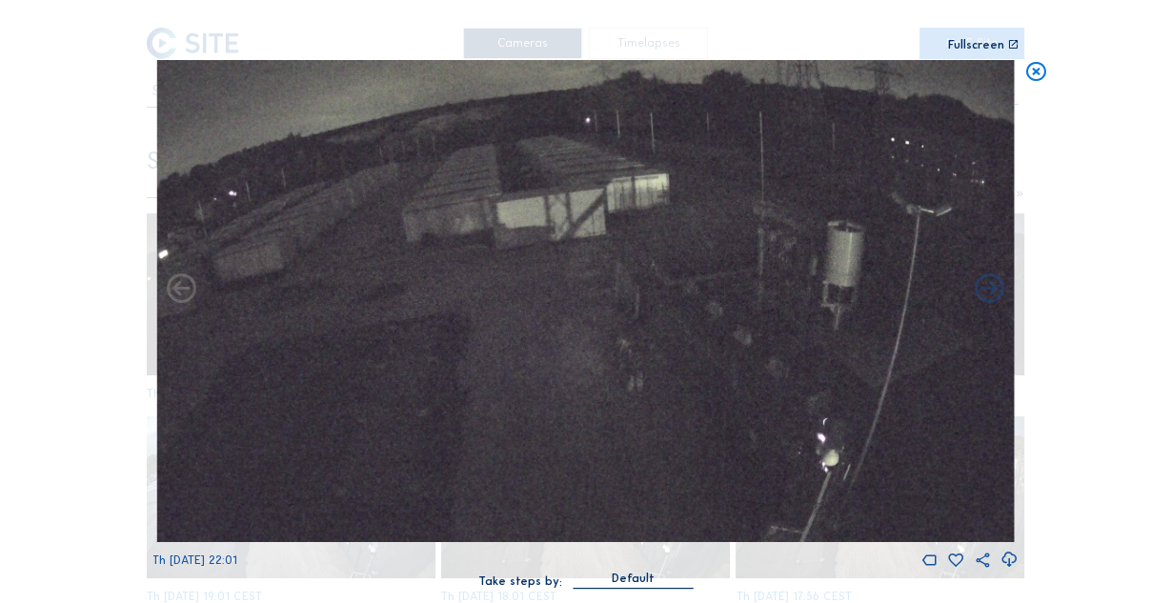
click at [1034, 67] on icon at bounding box center [1036, 72] width 24 height 25
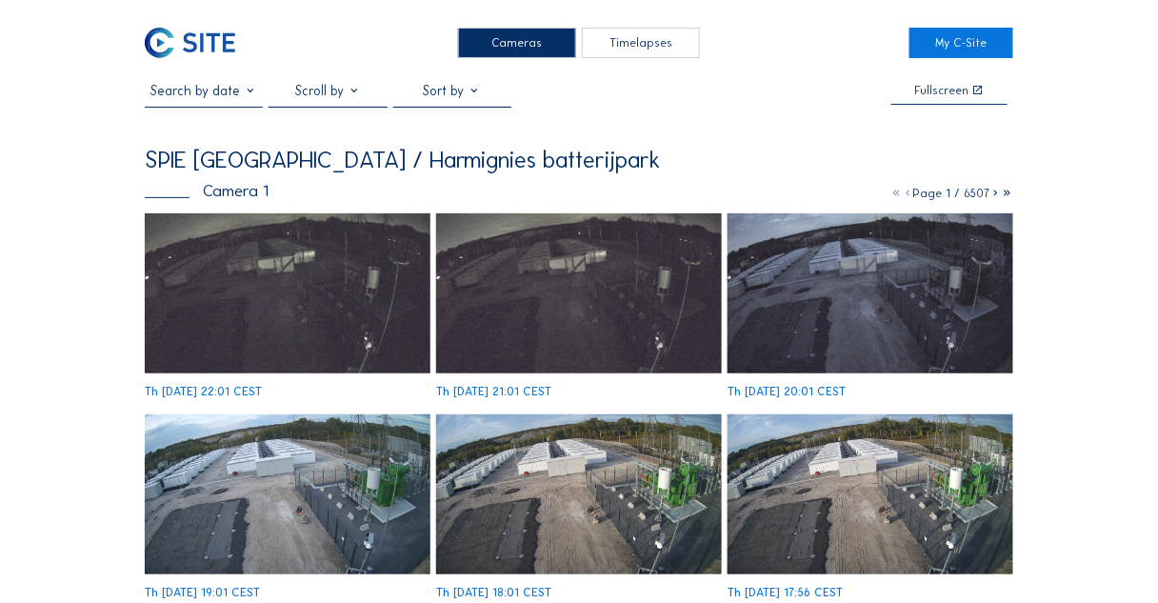
click at [212, 90] on input "text" at bounding box center [204, 91] width 118 height 16
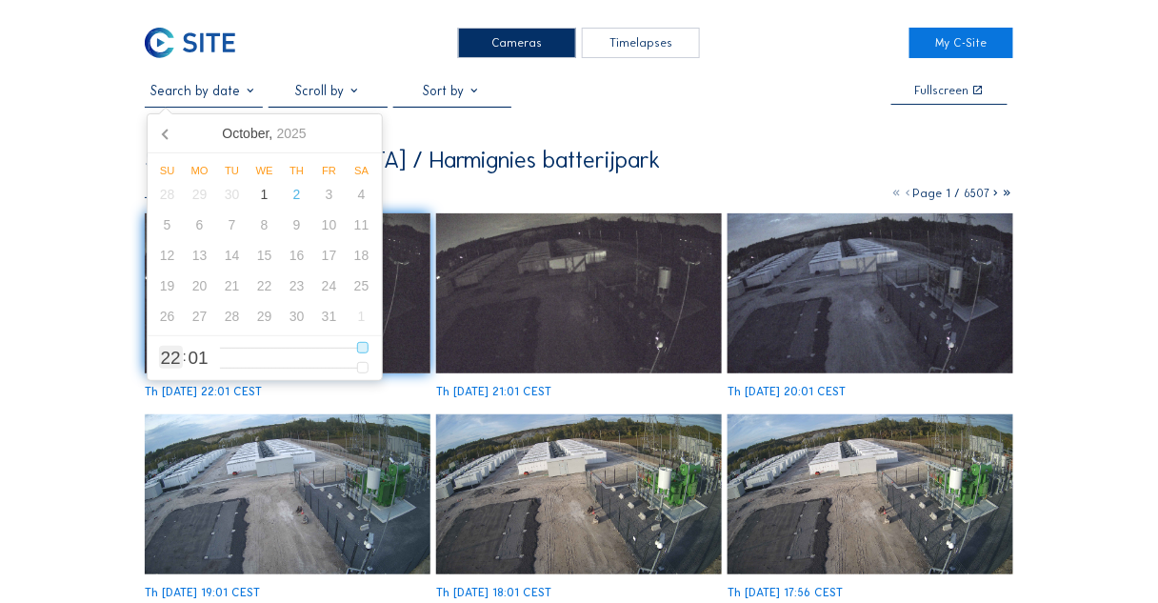
type input "21"
type input "[DATE] 20:01"
type input "20"
type input "[DATE] 17:01"
type input "17"
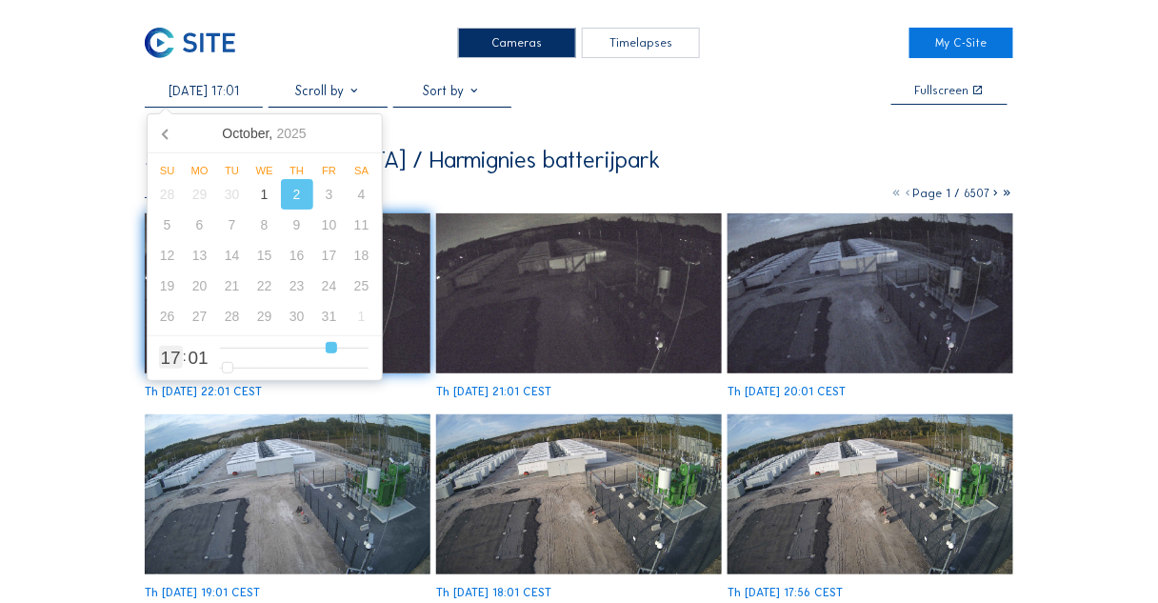
type input "[DATE] 16:01"
type input "16"
type input "[DATE] 15:01"
type input "15"
type input "[DATE] 14:01"
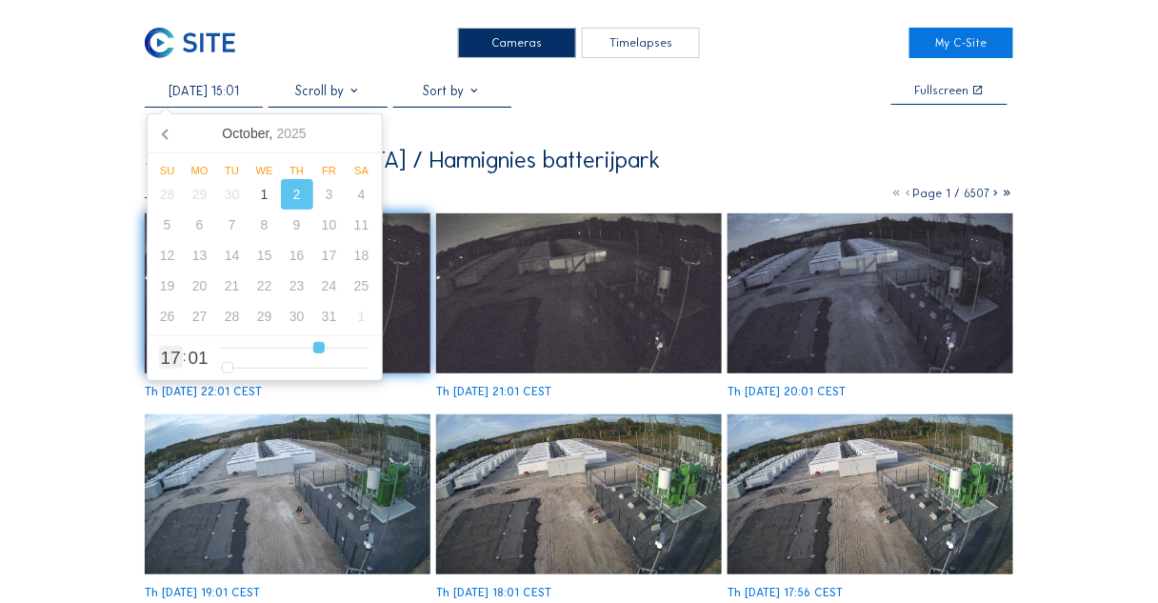
type input "14"
type input "[DATE] 13:01"
type input "13"
type input "[DATE] 12:01"
type input "12"
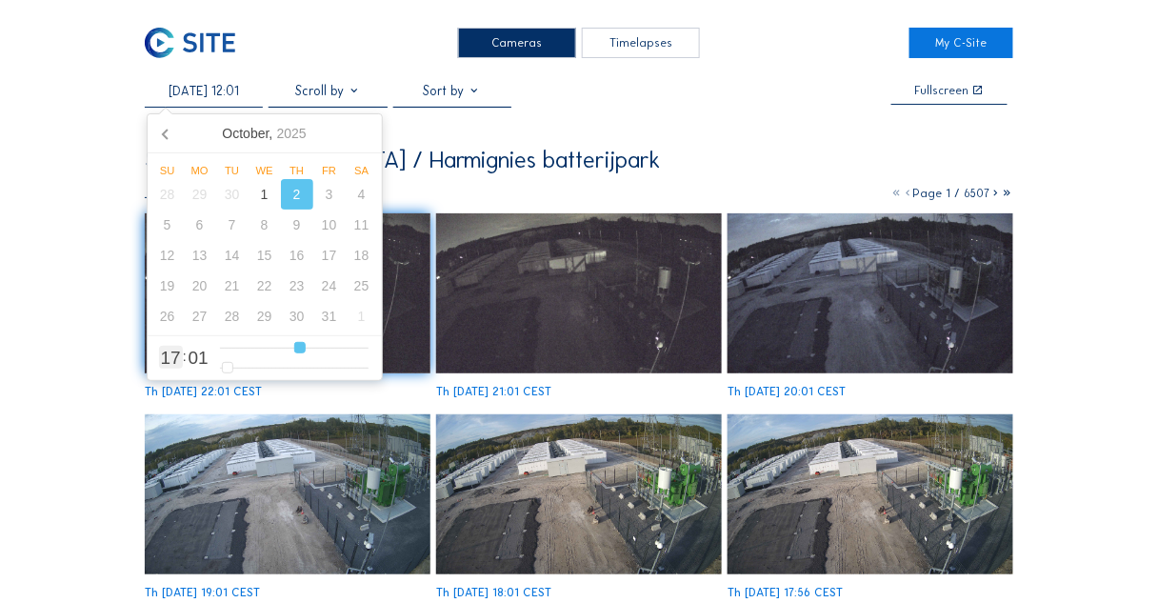
type input "[DATE] 11:01"
type input "11"
type input "[DATE] 10:01"
type input "10"
type input "[DATE] 09:01"
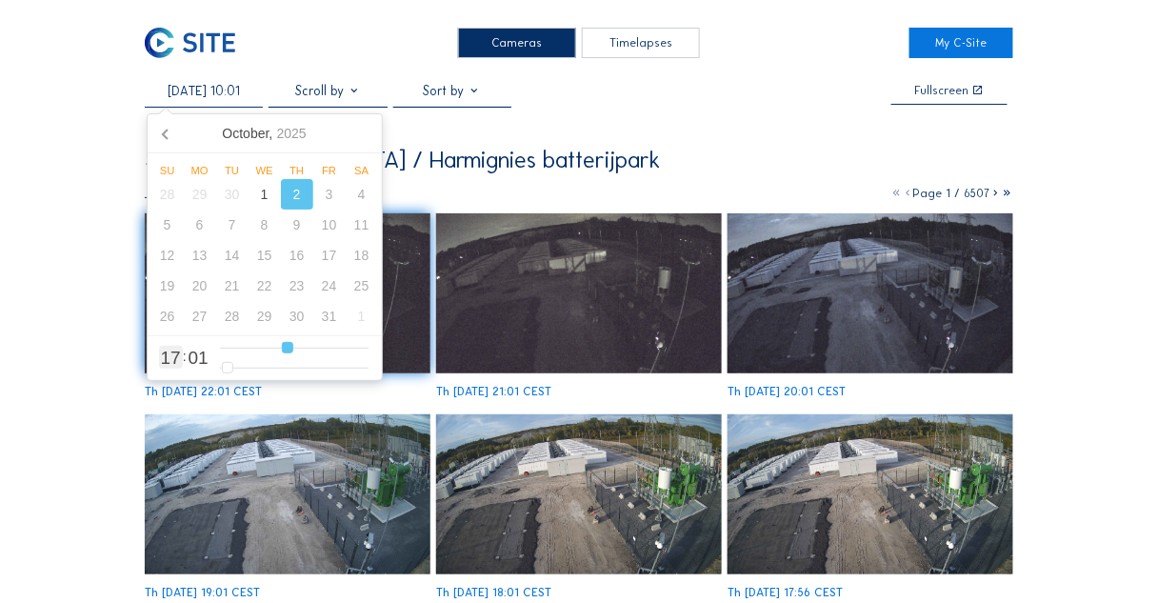
type input "9"
type input "[DATE] 08:01"
type input "8"
type input "[DATE] 07:01"
type input "7"
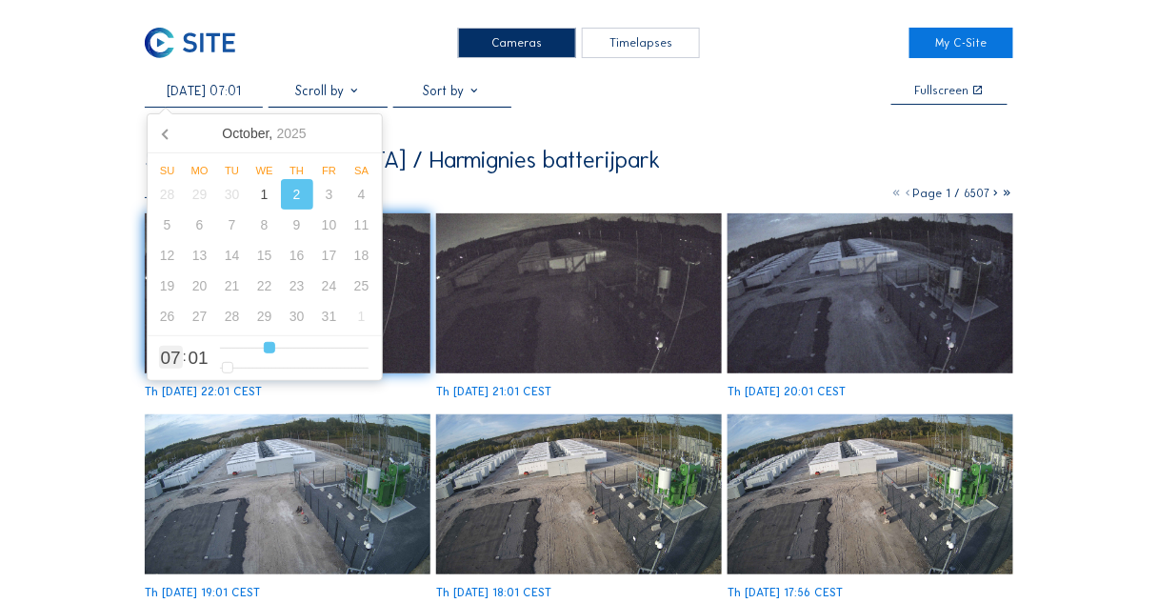
type input "[DATE] 06:01"
type input "6"
type input "[DATE] 07:01"
drag, startPoint x: 360, startPoint y: 350, endPoint x: 271, endPoint y: 350, distance: 89.5
type input "7"
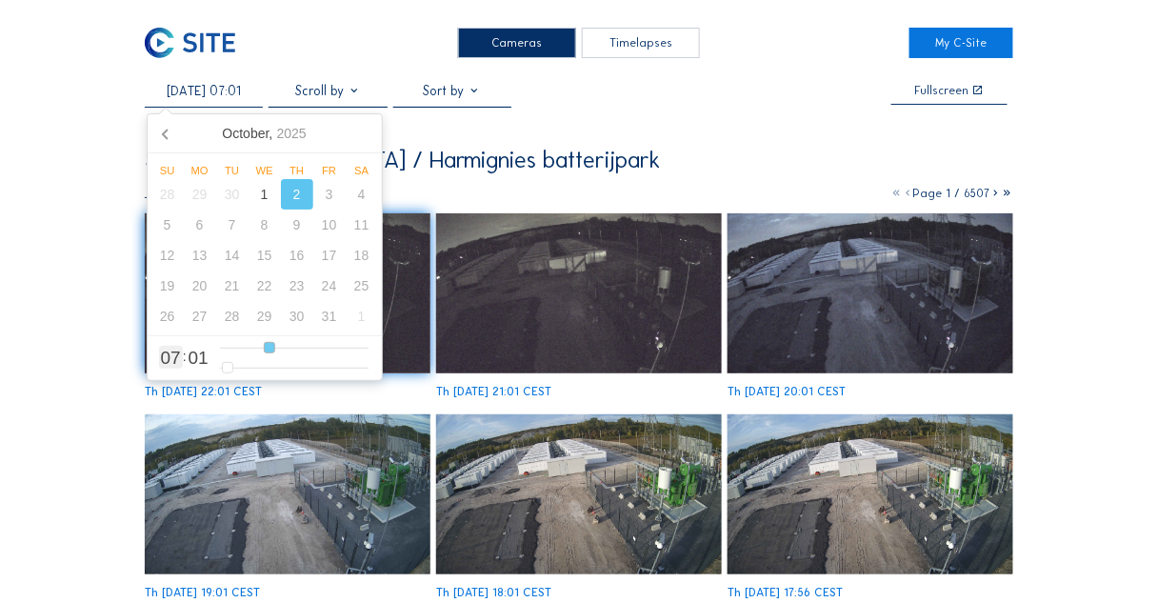
click at [271, 350] on input "range" at bounding box center [294, 348] width 149 height 16
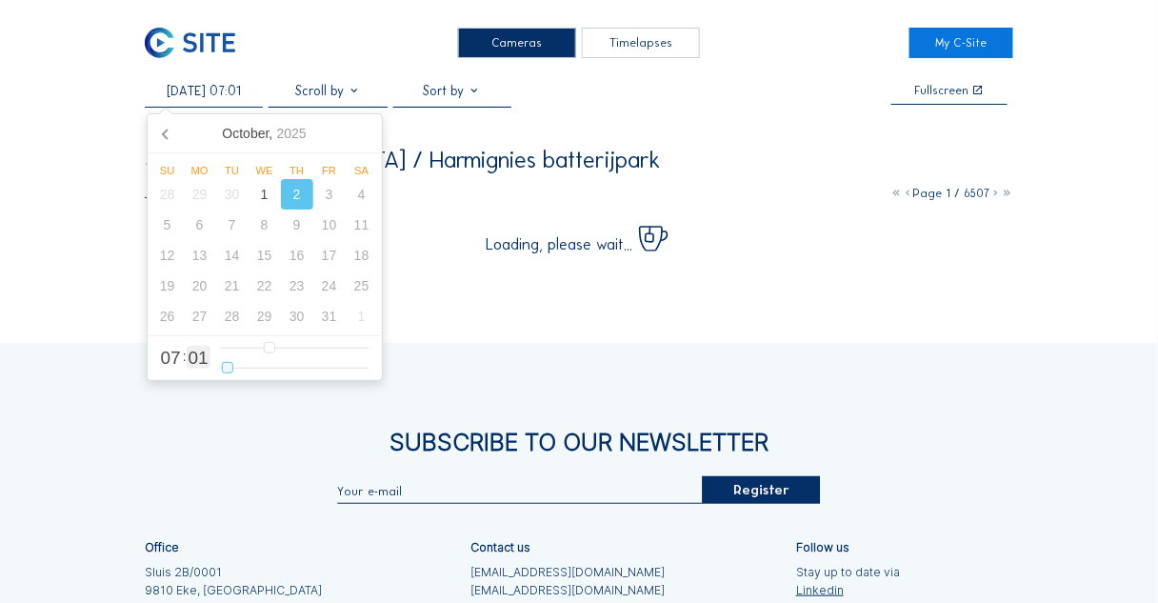
type input "[DATE] 07:02"
type input "2"
type input "[DATE] 07:04"
type input "4"
type input "[DATE] 07:08"
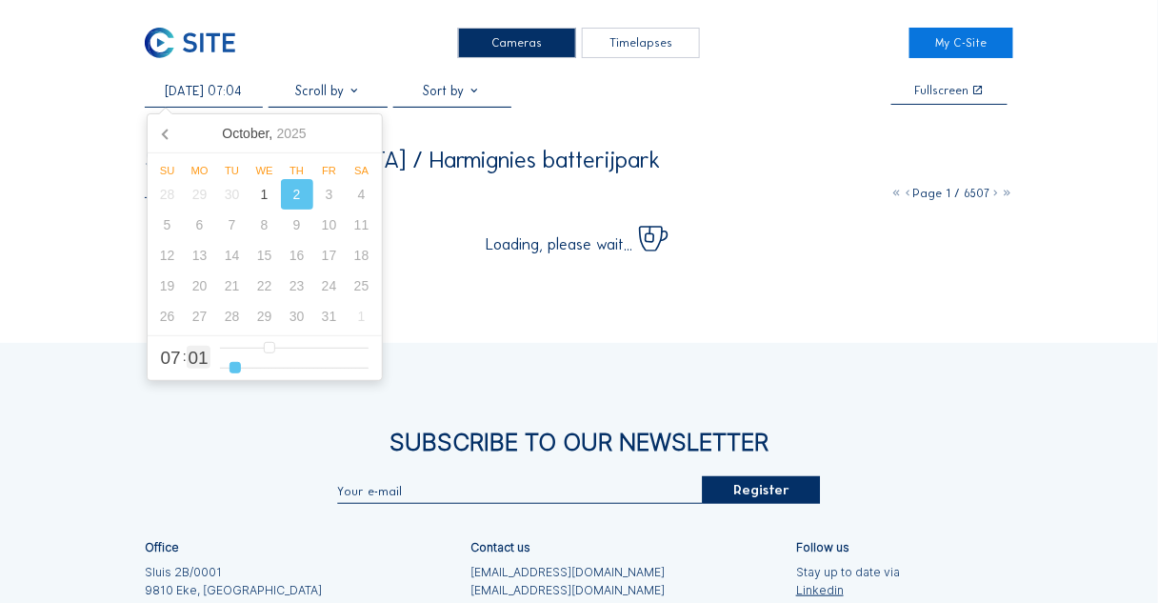
type input "8"
type input "[DATE] 07:12"
type input "12"
type input "[DATE] 07:17"
type input "17"
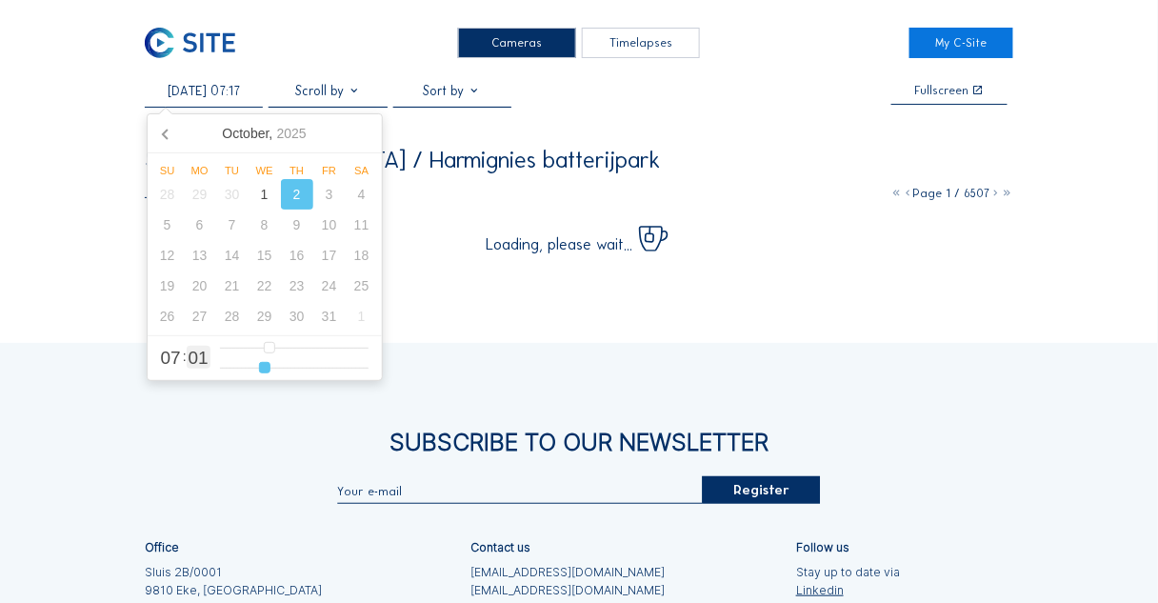
type input "[DATE] 07:25"
type input "25"
type input "[DATE] 07:30"
type input "30"
type input "[DATE] 07:34"
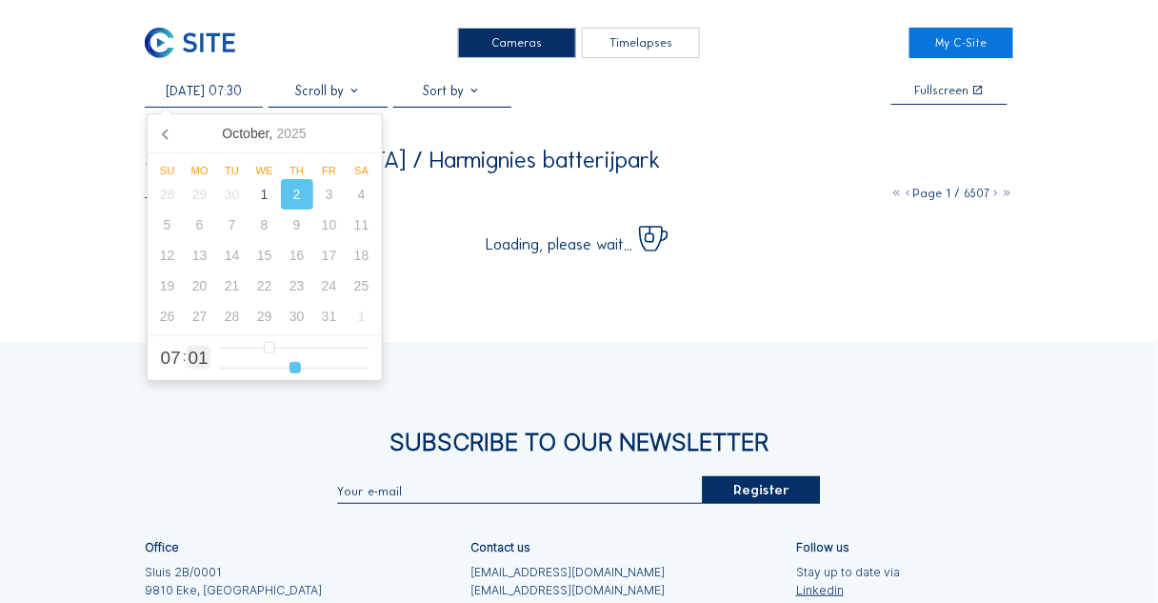
type input "34"
type input "[DATE] 07:36"
type input "36"
type input "[DATE] 07:38"
type input "38"
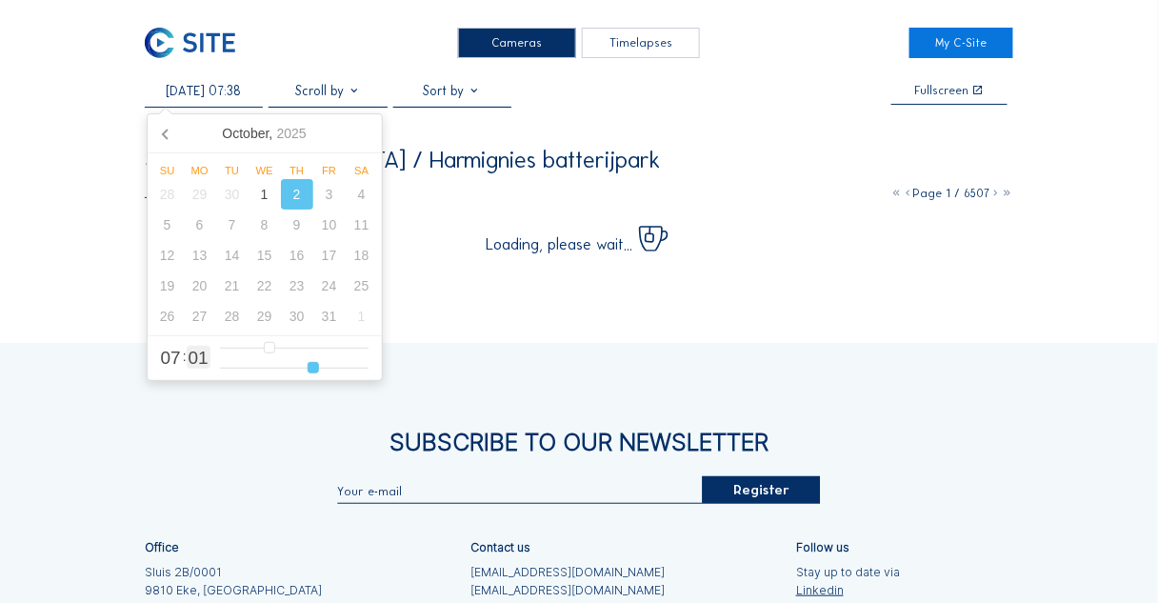
type input "[DATE] 07:40"
type input "40"
type input "[DATE] 07:41"
type input "41"
type input "[DATE] 07:42"
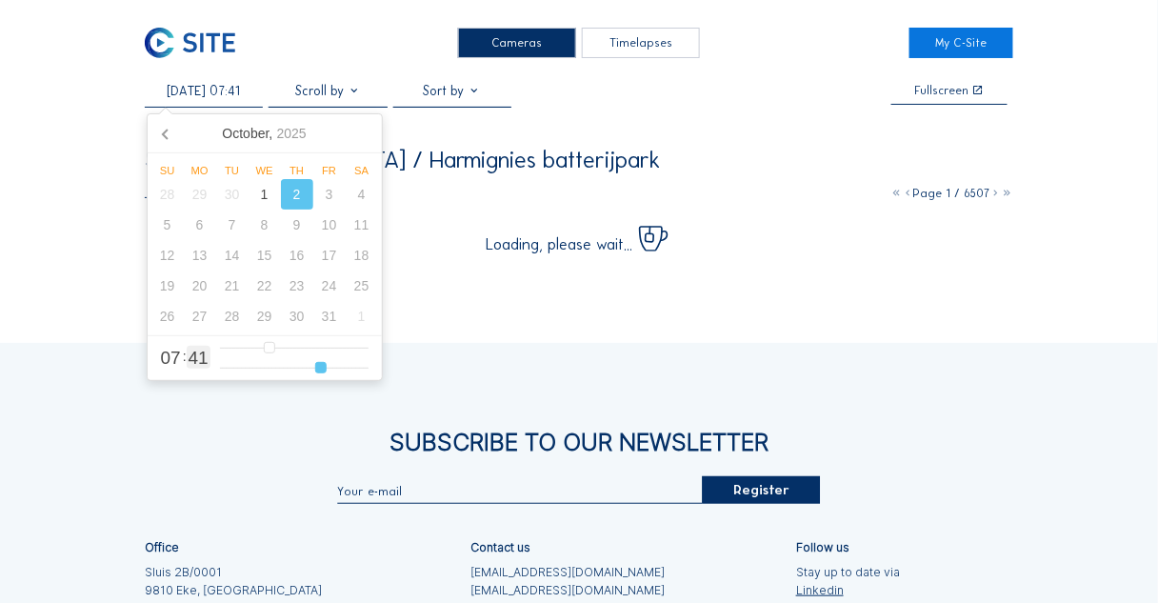
type input "42"
type input "[DATE] 07:44"
type input "44"
type input "[DATE] 07:46"
type input "46"
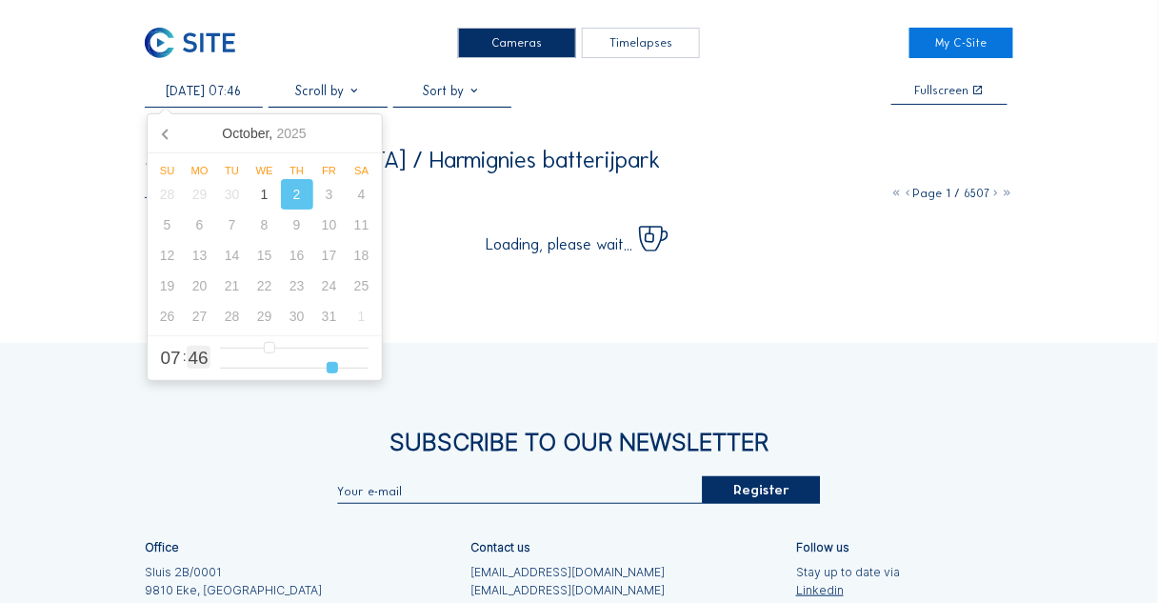
type input "[DATE] 07:47"
type input "47"
type input "[DATE] 07:49"
type input "49"
type input "[DATE] 07:50"
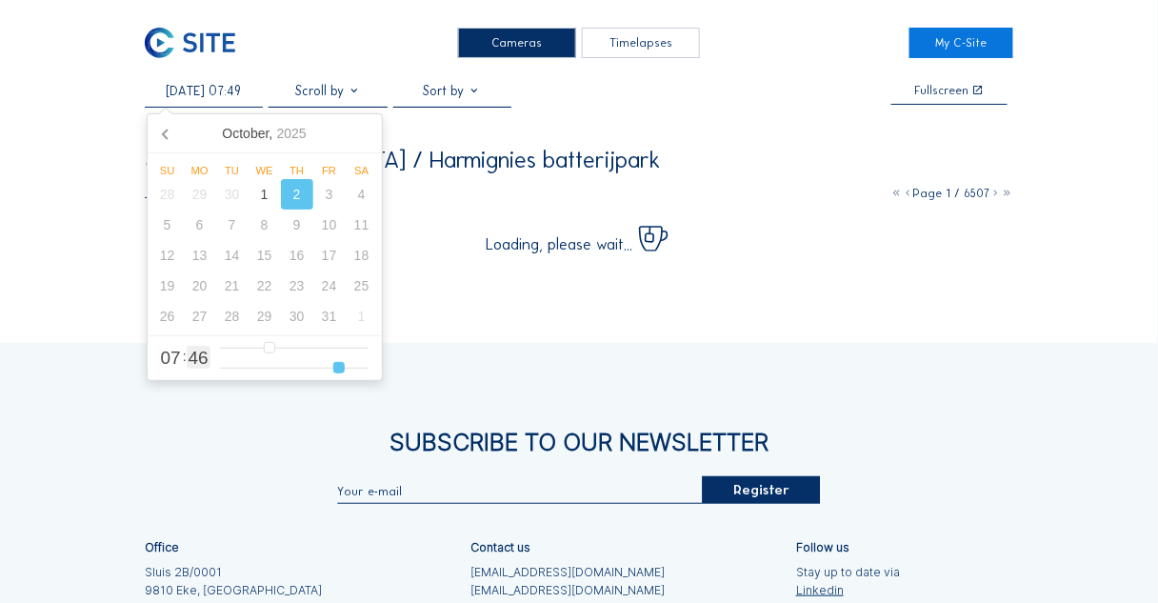
type input "50"
type input "[DATE] 07:51"
type input "51"
type input "[DATE] 07:52"
type input "52"
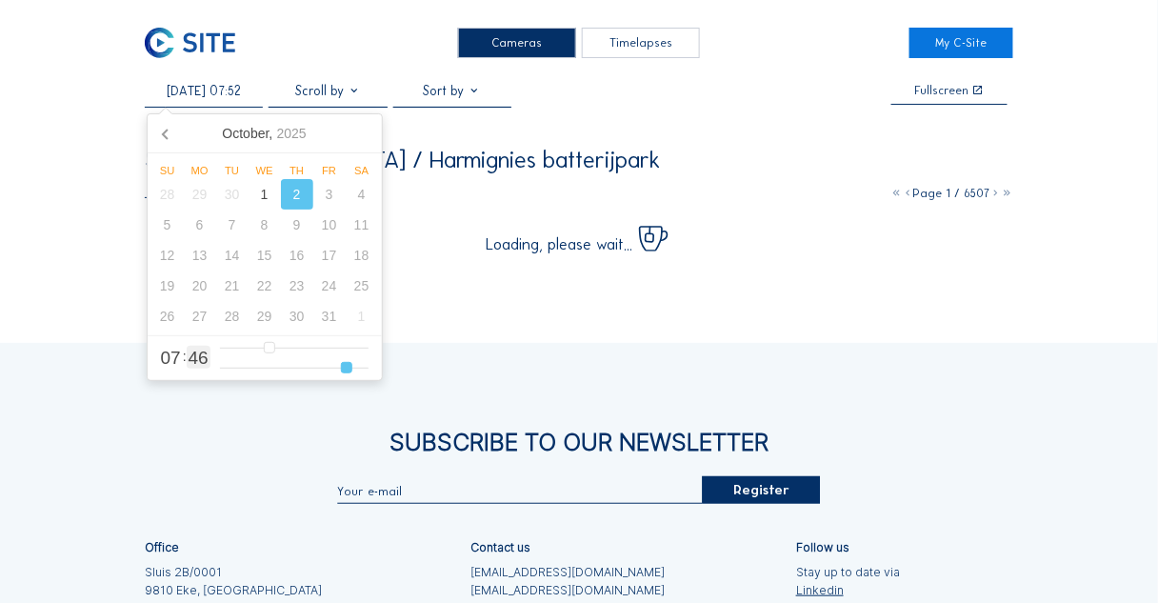
type input "[DATE] 07:53"
type input "53"
type input "[DATE] 07:54"
type input "54"
type input "[DATE] 07:55"
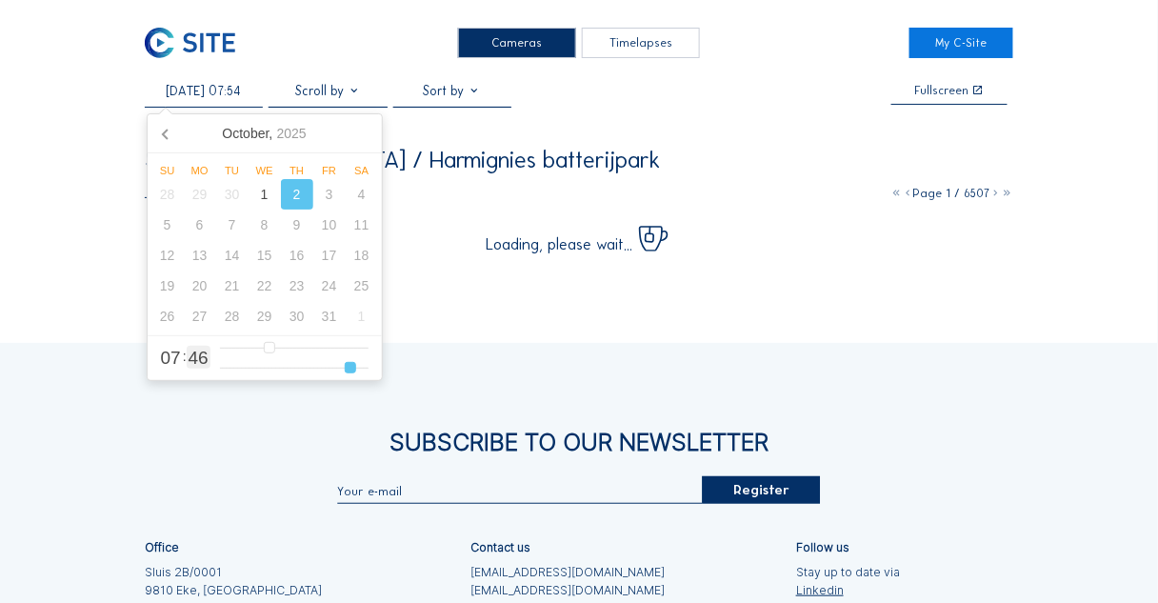
type input "55"
type input "[DATE] 07:56"
type input "56"
type input "[DATE] 07:57"
type input "57"
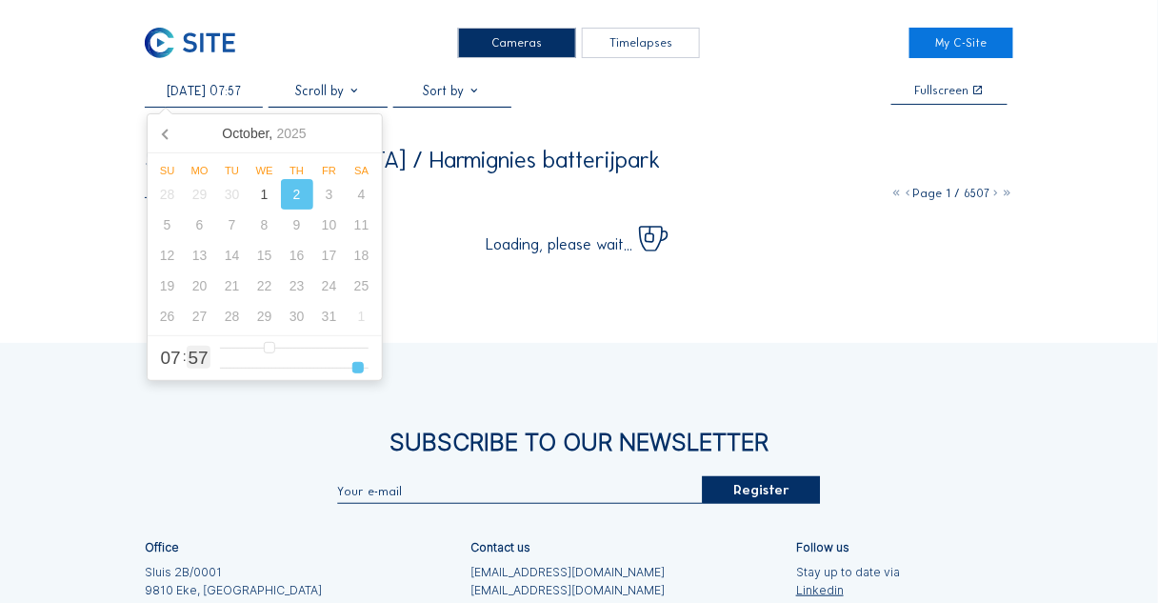
type input "[DATE] 07:58"
type input "58"
type input "[DATE] 07:59"
drag, startPoint x: 227, startPoint y: 369, endPoint x: 370, endPoint y: 372, distance: 142.9
type input "59"
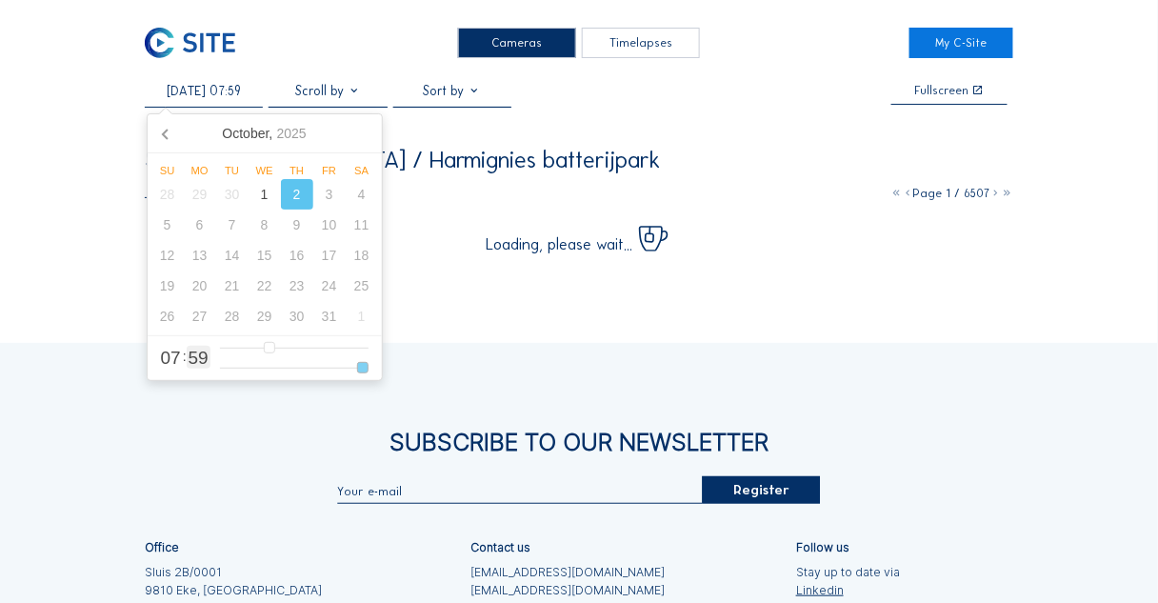
click at [369, 372] on input "range" at bounding box center [294, 368] width 149 height 16
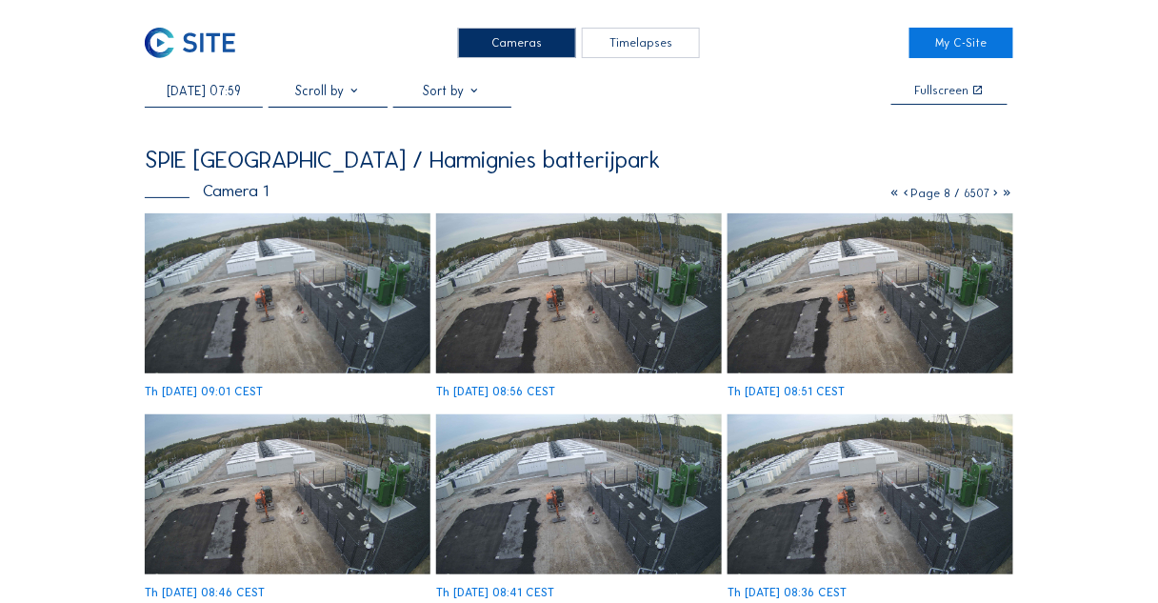
click at [995, 195] on icon at bounding box center [996, 193] width 11 height 14
